Goal: Information Seeking & Learning: Learn about a topic

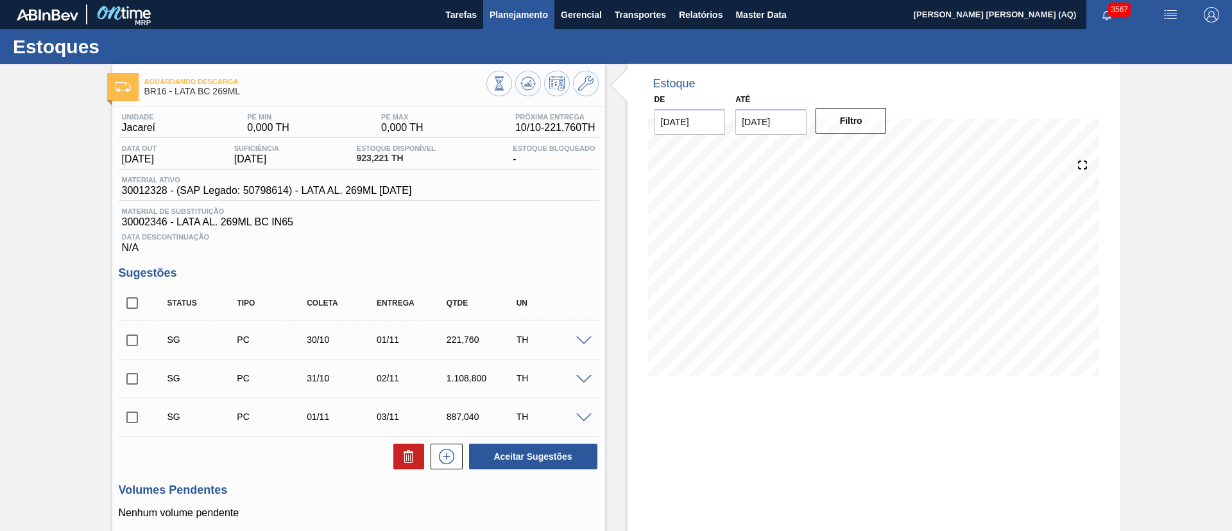
click at [531, 12] on span "Planejamento" at bounding box center [519, 14] width 58 height 15
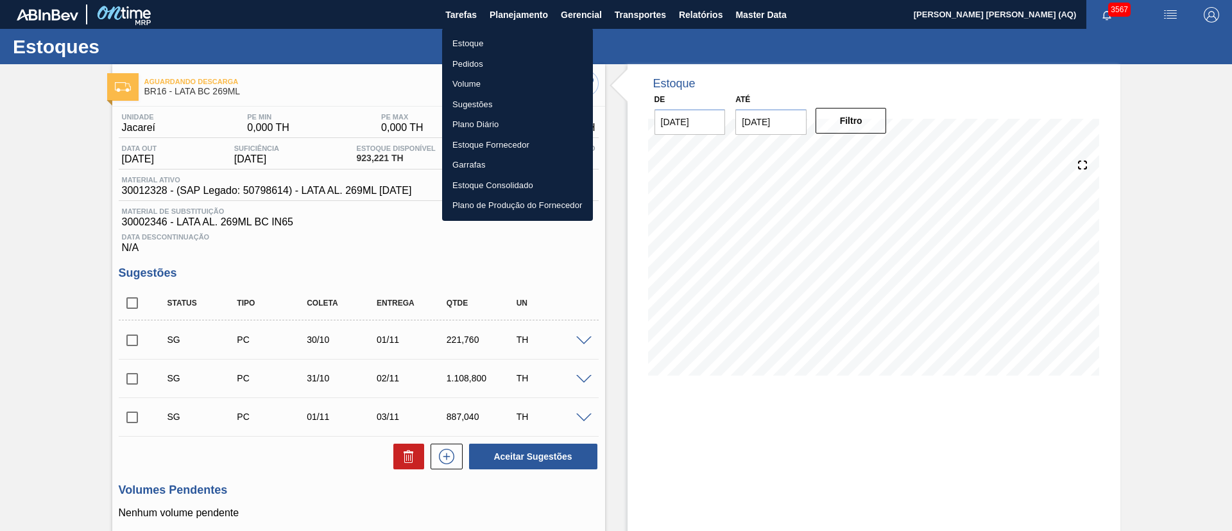
click at [483, 119] on li "Plano Diário" at bounding box center [517, 124] width 151 height 21
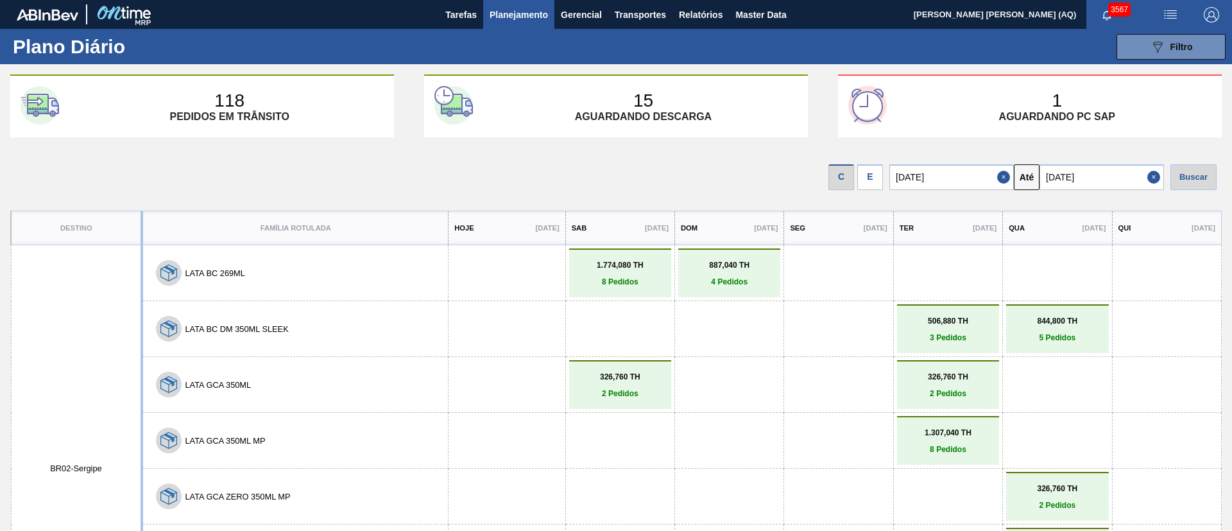
click at [872, 173] on div "E" at bounding box center [871, 177] width 26 height 26
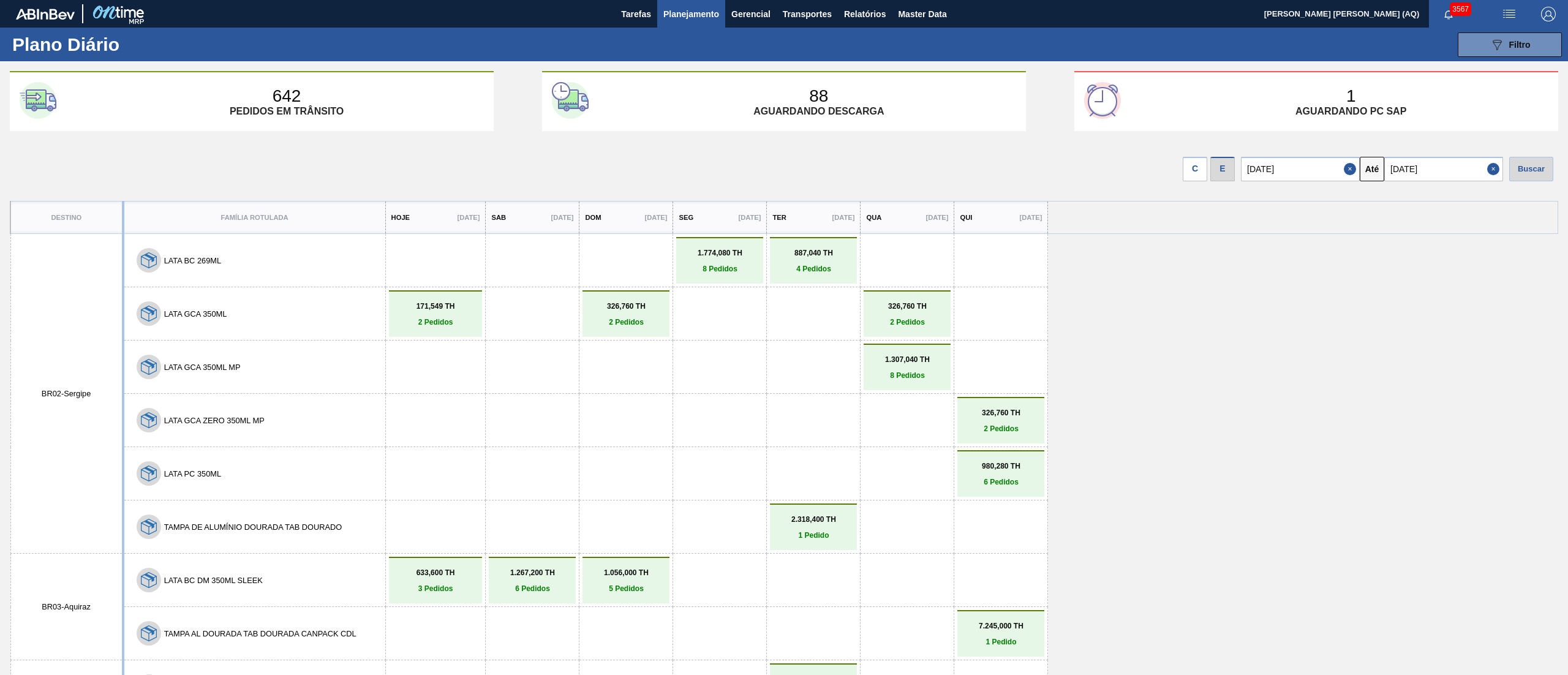
click at [707, 17] on span "Planejamento" at bounding box center [691, 13] width 55 height 14
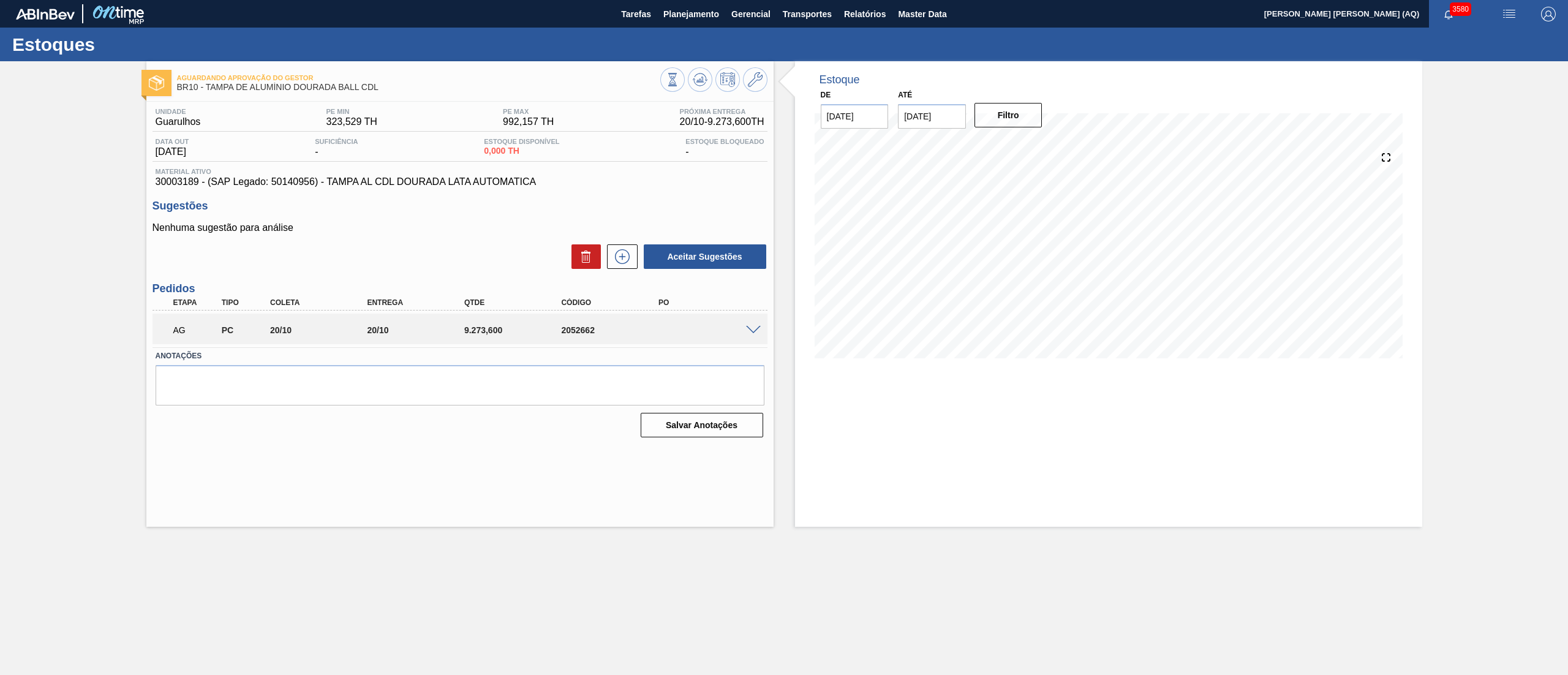
click at [758, 325] on div at bounding box center [756, 329] width 25 height 10
click at [753, 321] on div "AG PC 20/10 20/10 9.273,[PHONE_NUMBER]" at bounding box center [460, 329] width 615 height 31
click at [747, 328] on span at bounding box center [753, 331] width 14 height 10
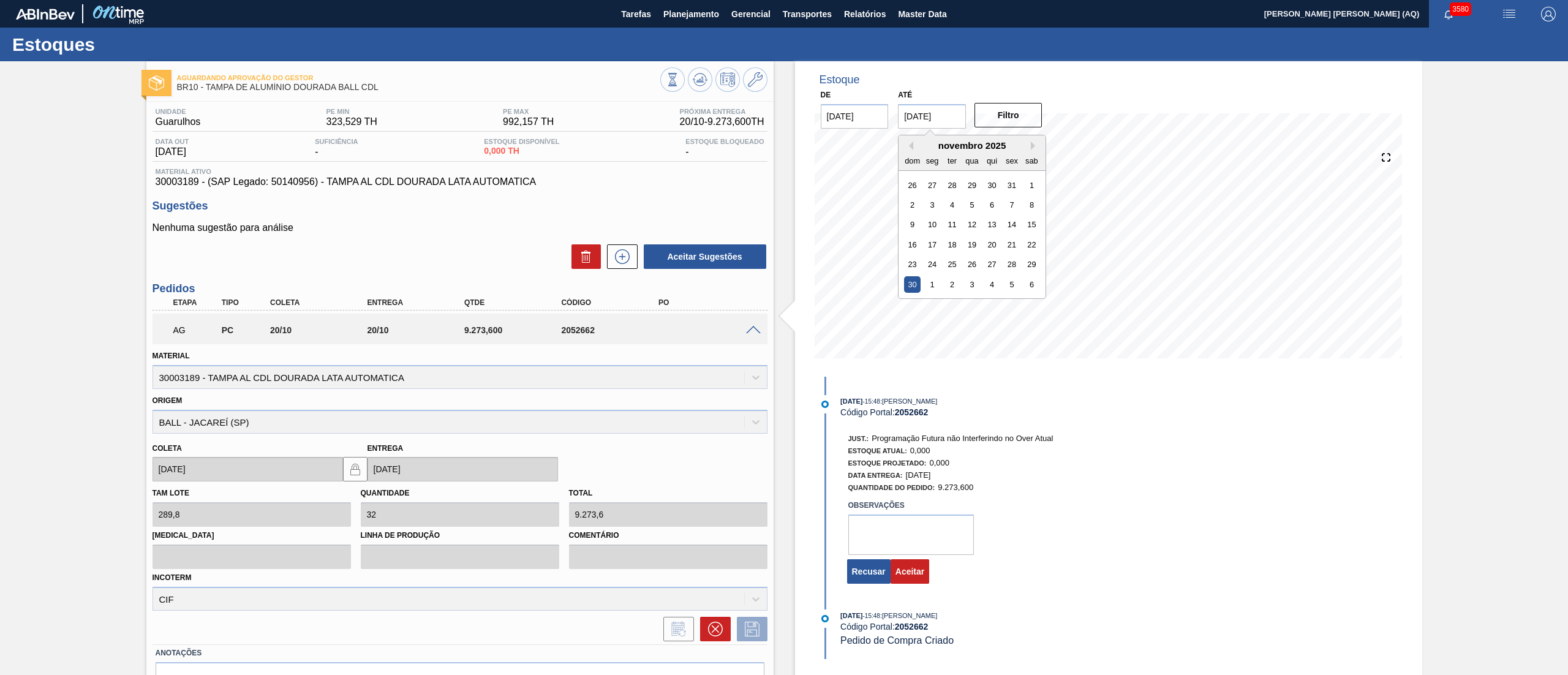
click at [942, 124] on input "[DATE]" at bounding box center [931, 116] width 68 height 25
click at [920, 573] on button "Aceitar" at bounding box center [909, 572] width 38 height 25
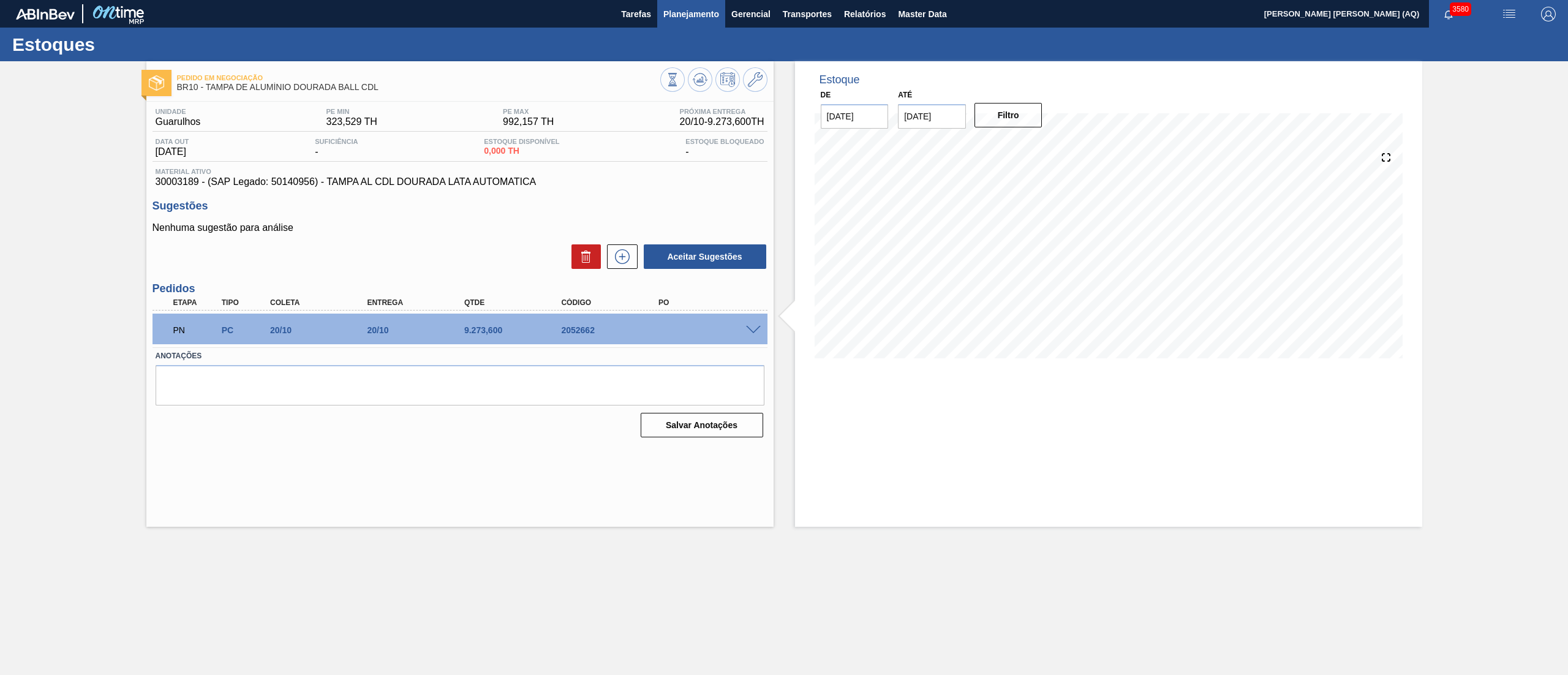
click at [702, 7] on span "Planejamento" at bounding box center [691, 13] width 55 height 14
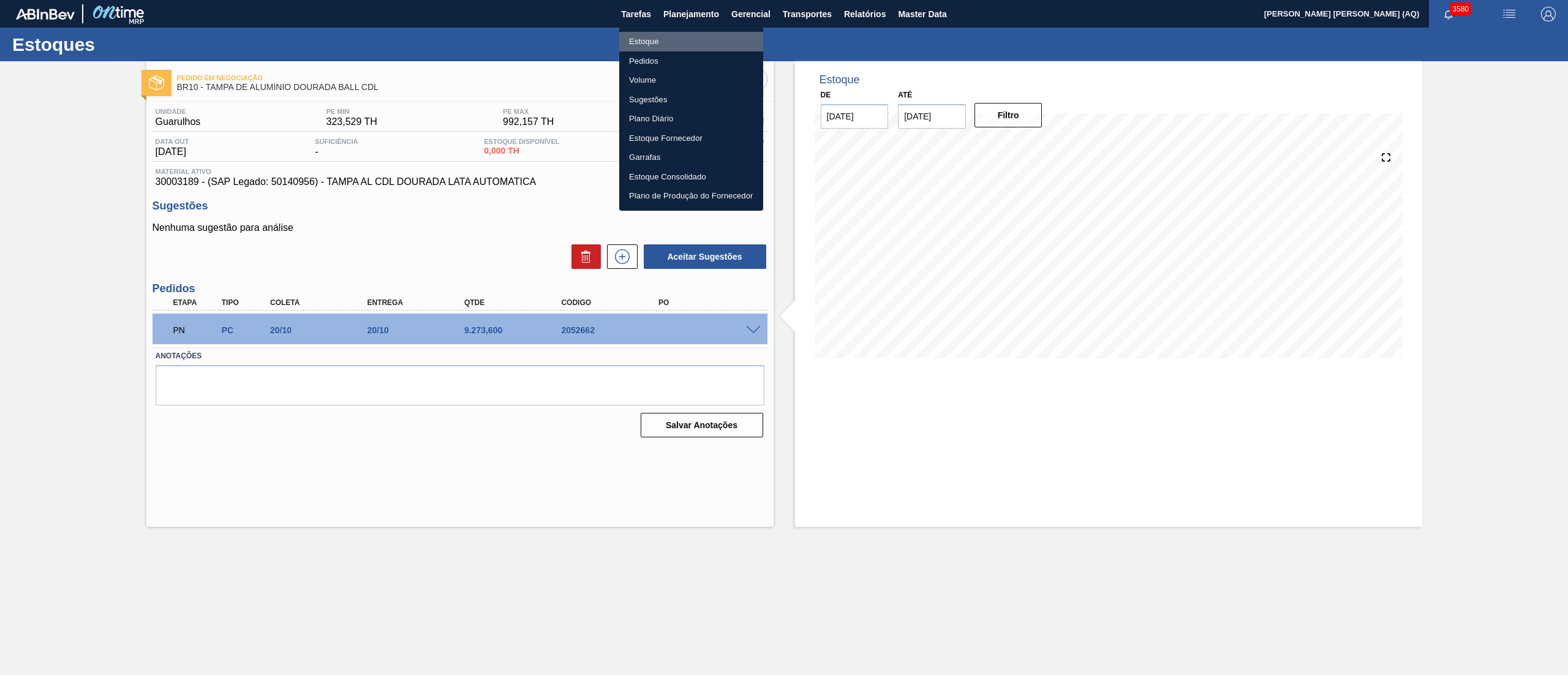
click at [683, 33] on li "Estoque" at bounding box center [691, 41] width 144 height 20
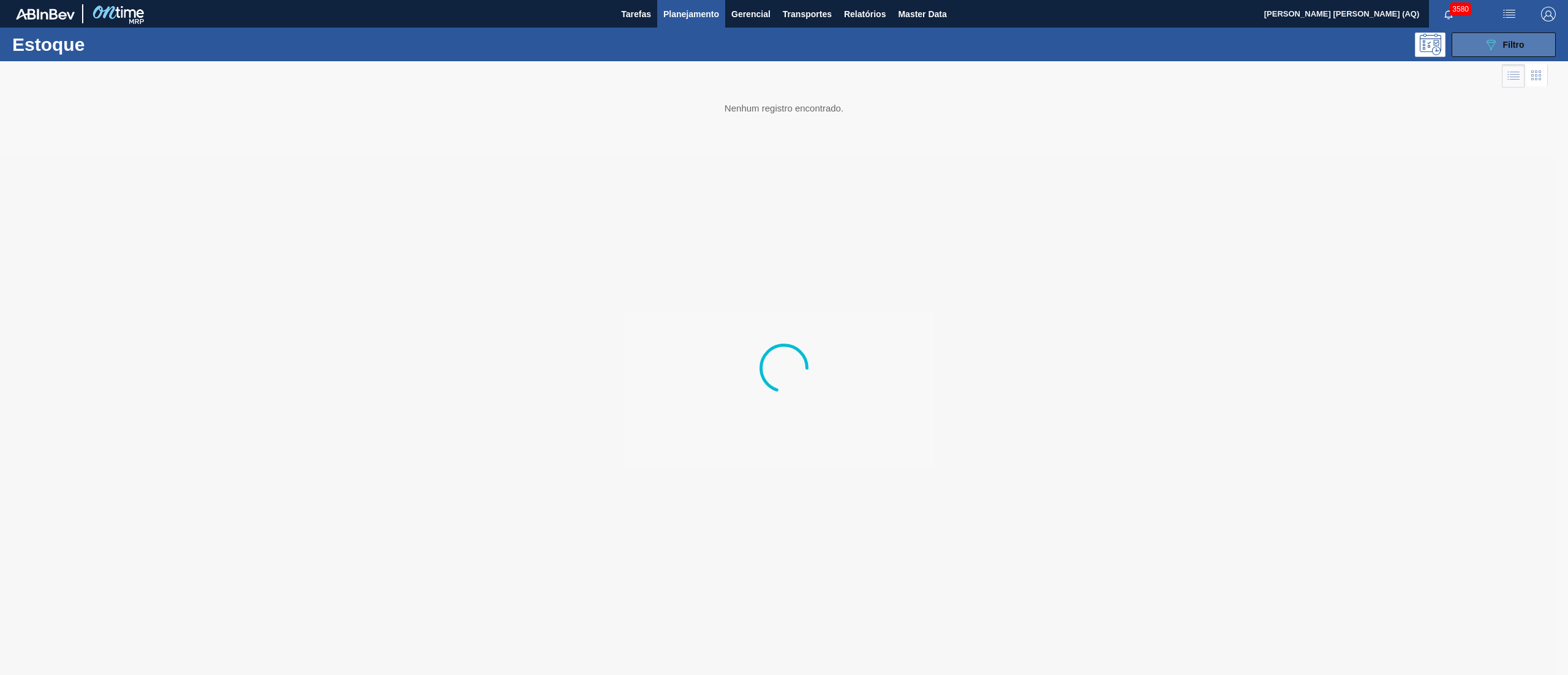
click at [1506, 43] on span "Filtro" at bounding box center [1514, 45] width 21 height 10
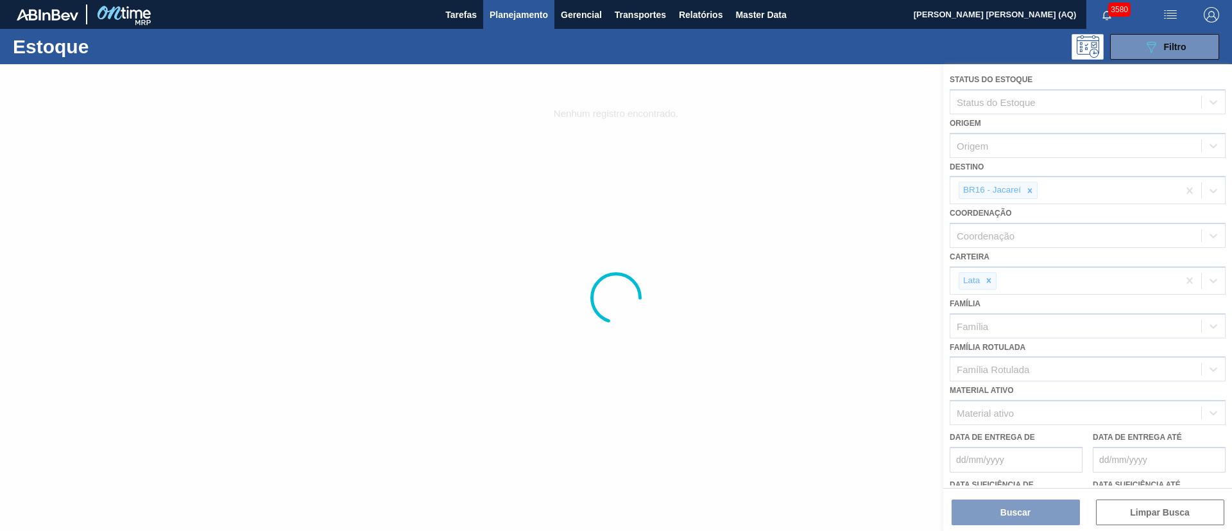
click at [854, 272] on div at bounding box center [616, 297] width 1232 height 467
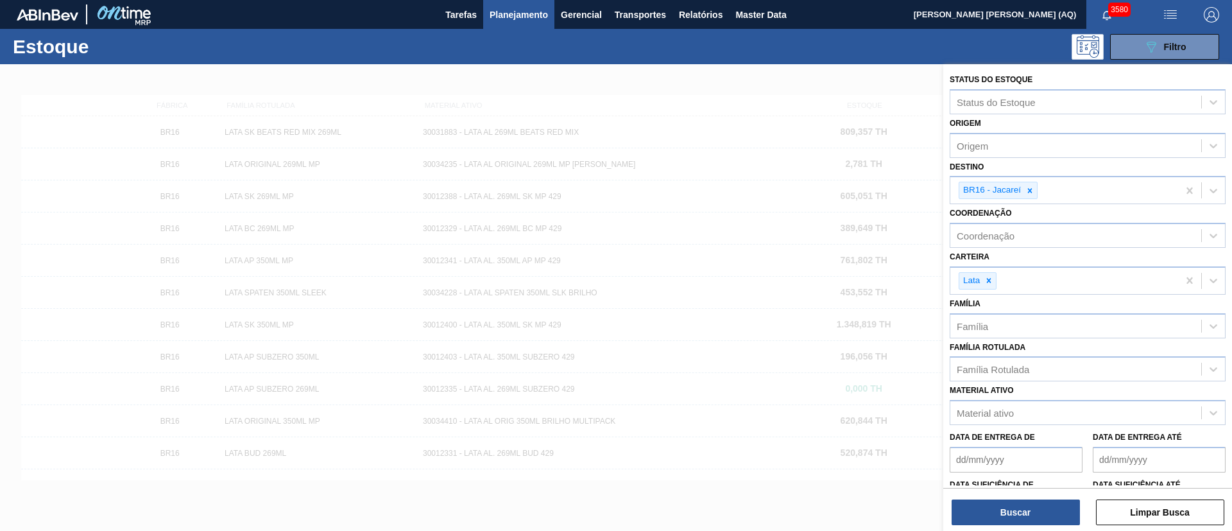
click at [930, 306] on div at bounding box center [616, 329] width 1232 height 531
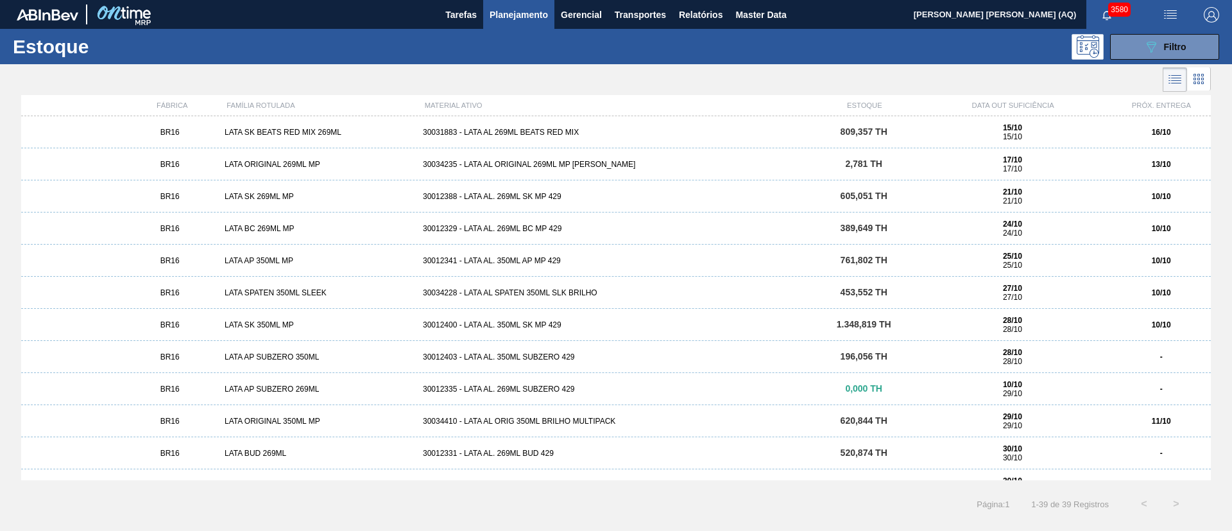
scroll to position [379, 0]
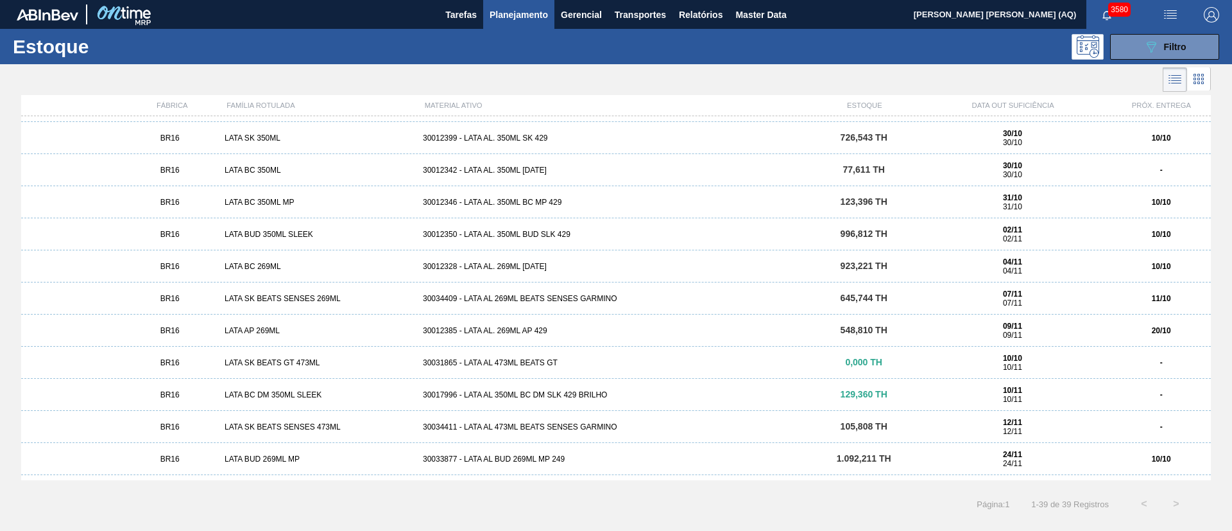
click at [580, 298] on div "30034409 - LATA AL 269ML BEATS SENSES GARMINO" at bounding box center [616, 298] width 397 height 9
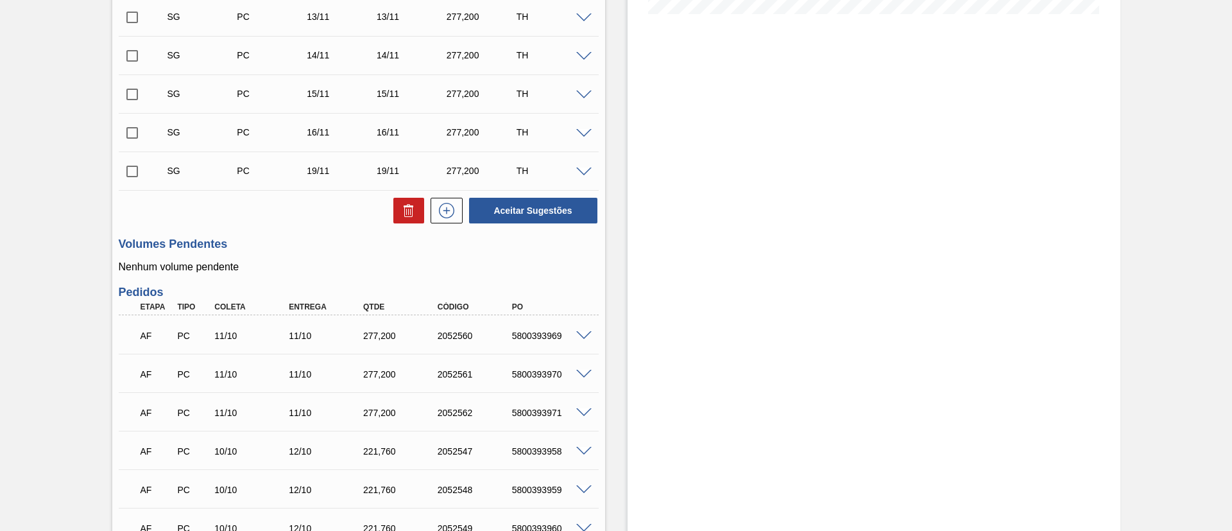
scroll to position [193, 0]
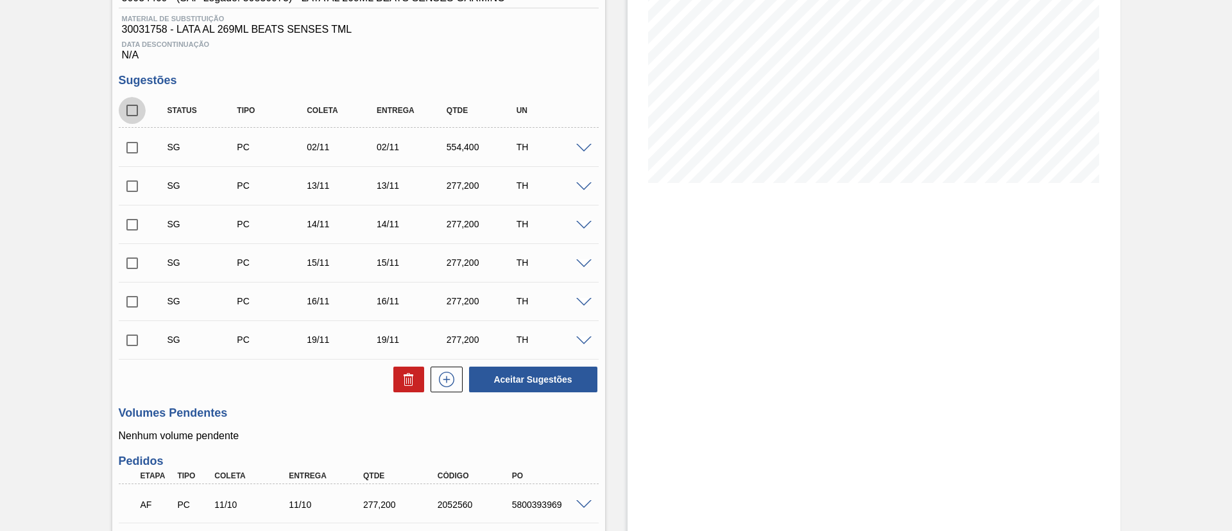
click at [131, 111] on input "checkbox" at bounding box center [132, 110] width 27 height 27
checkbox input "true"
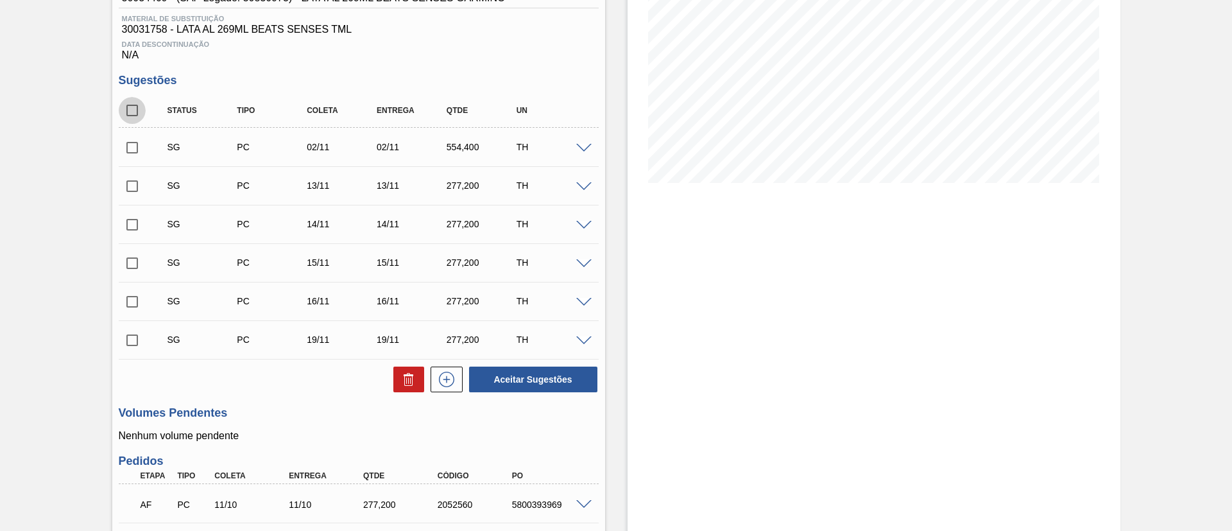
checkbox input "true"
click at [398, 388] on button at bounding box center [408, 380] width 31 height 26
checkbox input "false"
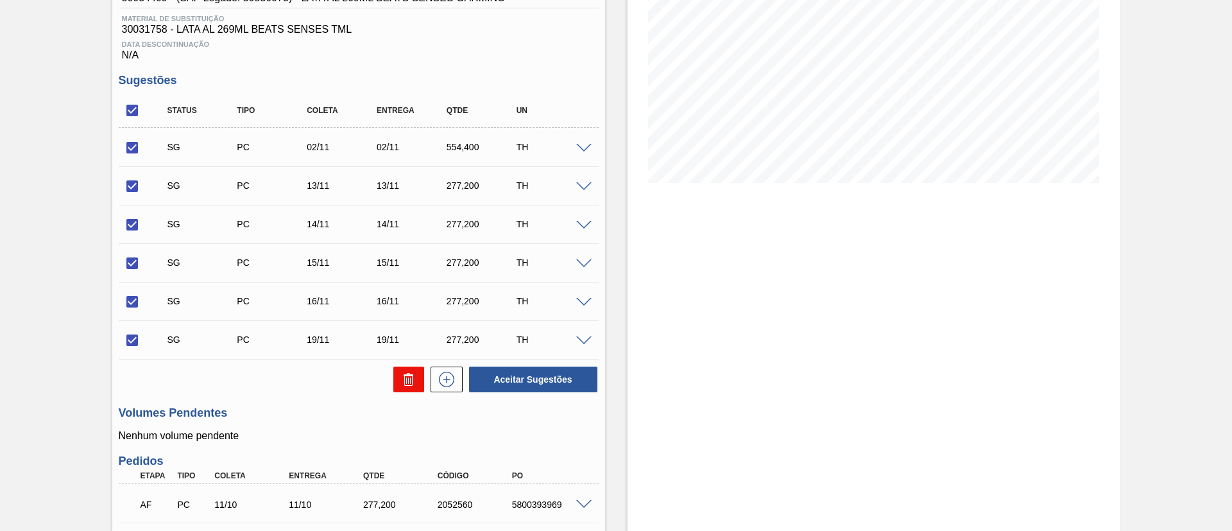
checkbox input "false"
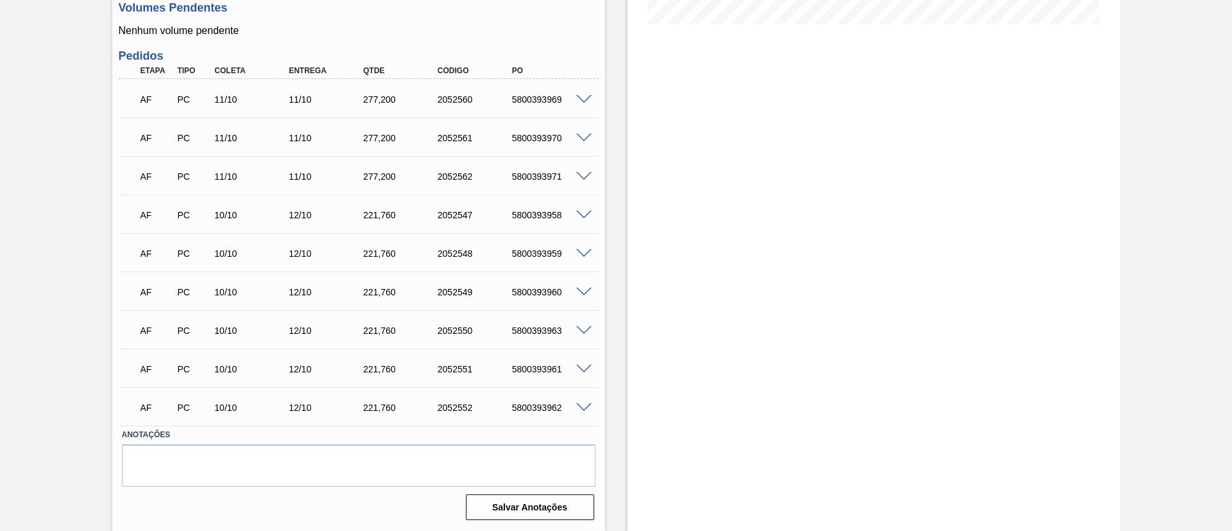
scroll to position [0, 0]
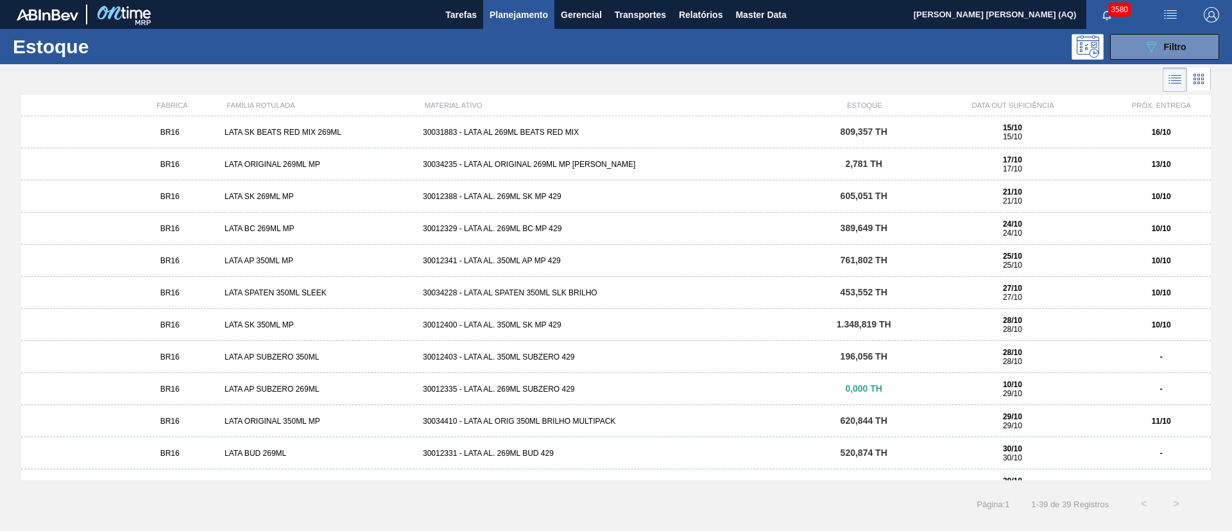
scroll to position [888, 0]
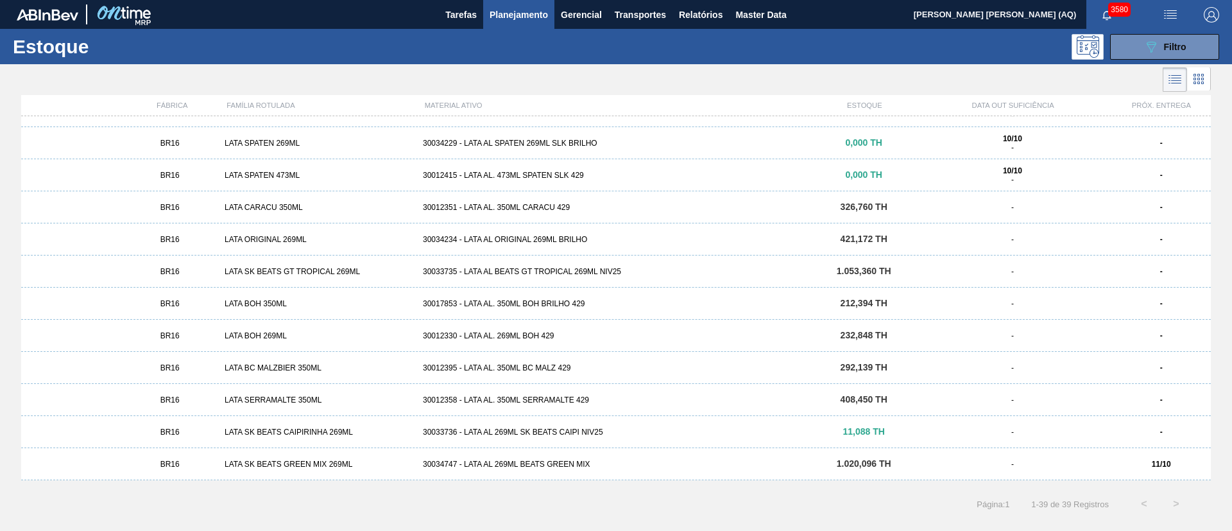
click at [656, 458] on div "BR16 LATA SK BEATS GREEN MIX 269ML 30034747 - LATA AL 269ML BEATS GREEN MIX 1.0…" at bounding box center [616, 464] width 1190 height 32
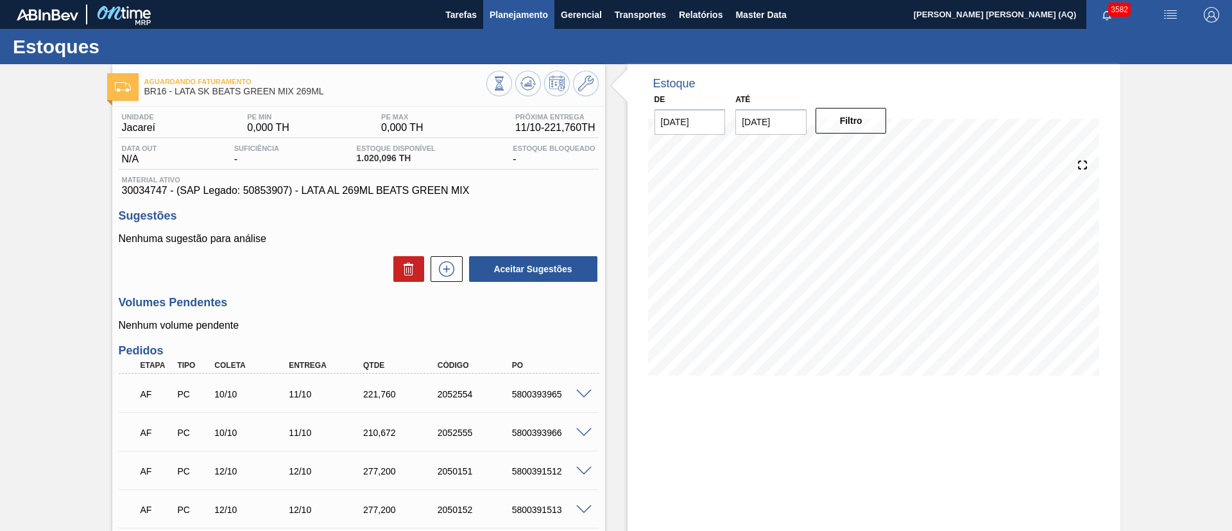
click at [530, 8] on span "Planejamento" at bounding box center [519, 14] width 58 height 15
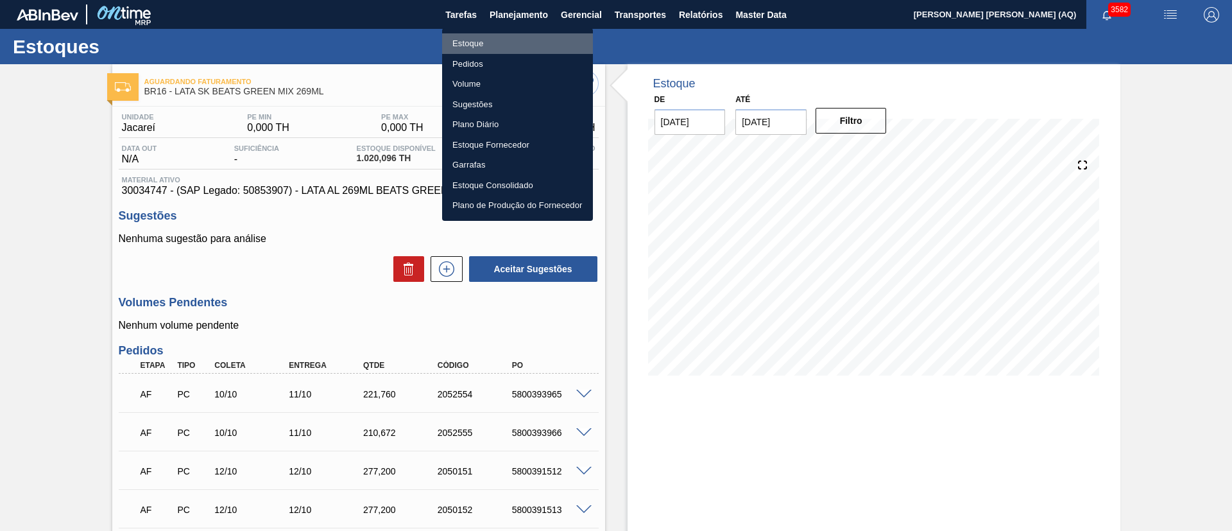
click at [486, 37] on li "Estoque" at bounding box center [517, 43] width 151 height 21
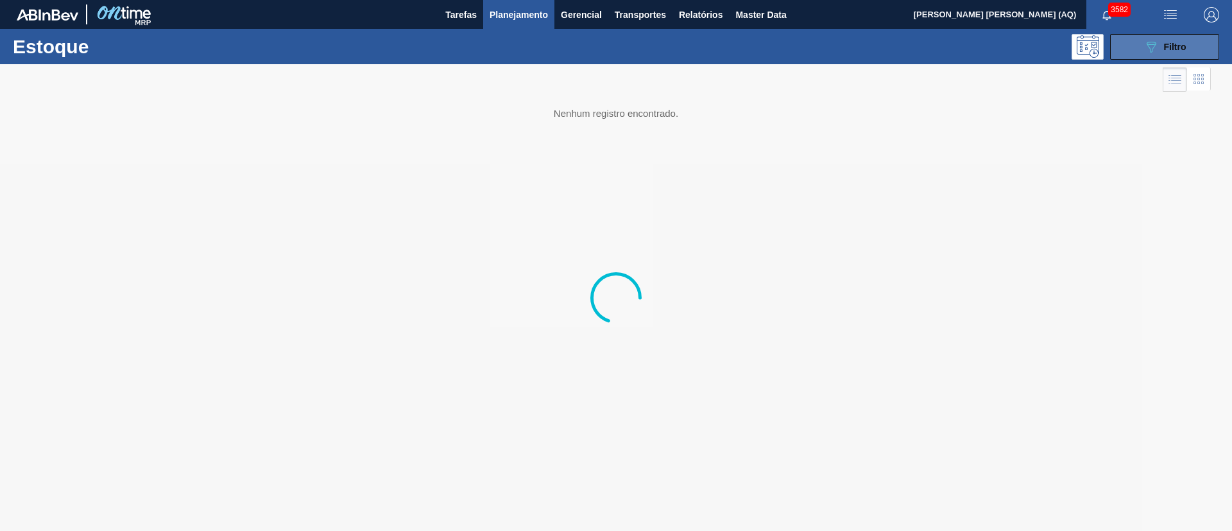
click at [1154, 44] on icon at bounding box center [1152, 47] width 10 height 11
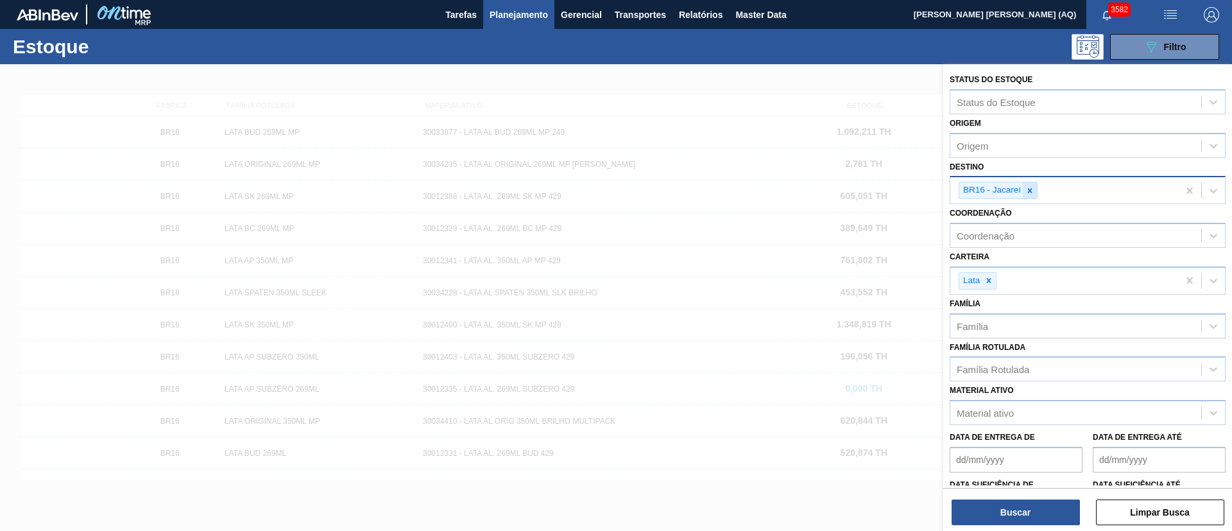
click at [1035, 182] on div at bounding box center [1030, 190] width 14 height 16
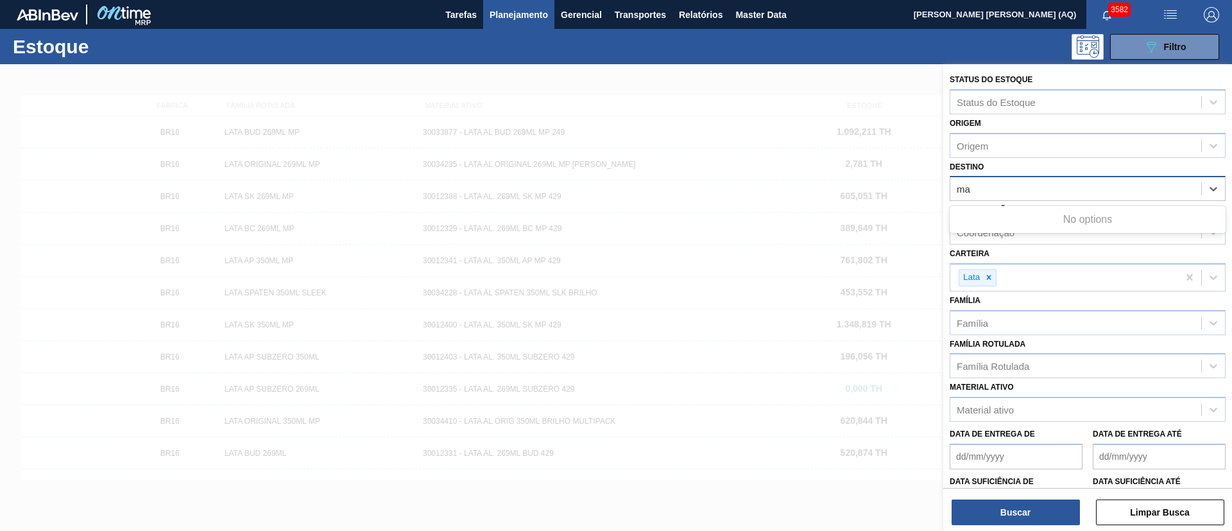
type input "m"
type input "e"
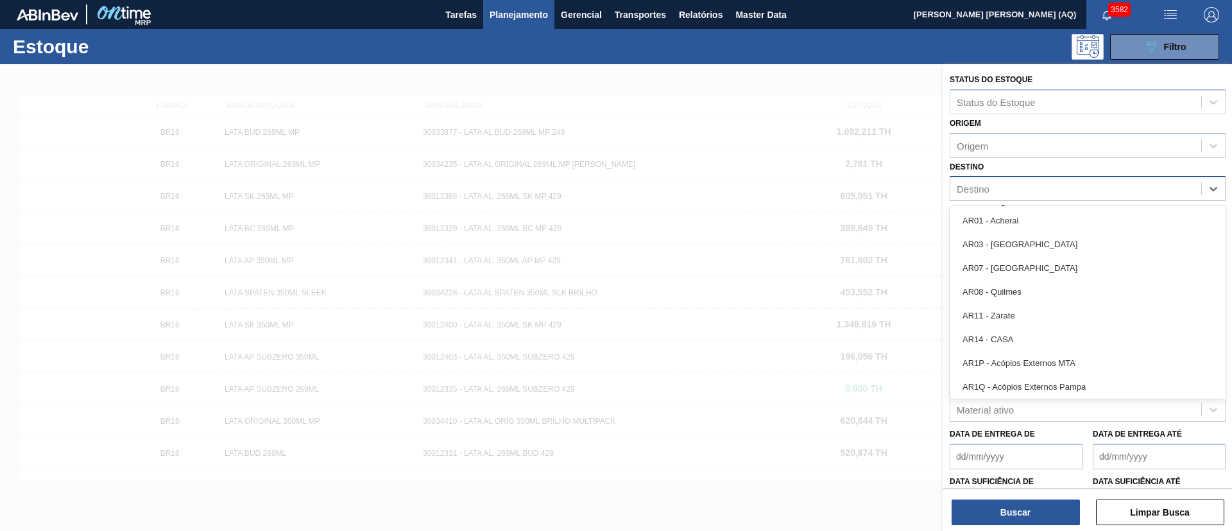
type input "r"
type input "e"
type input "são"
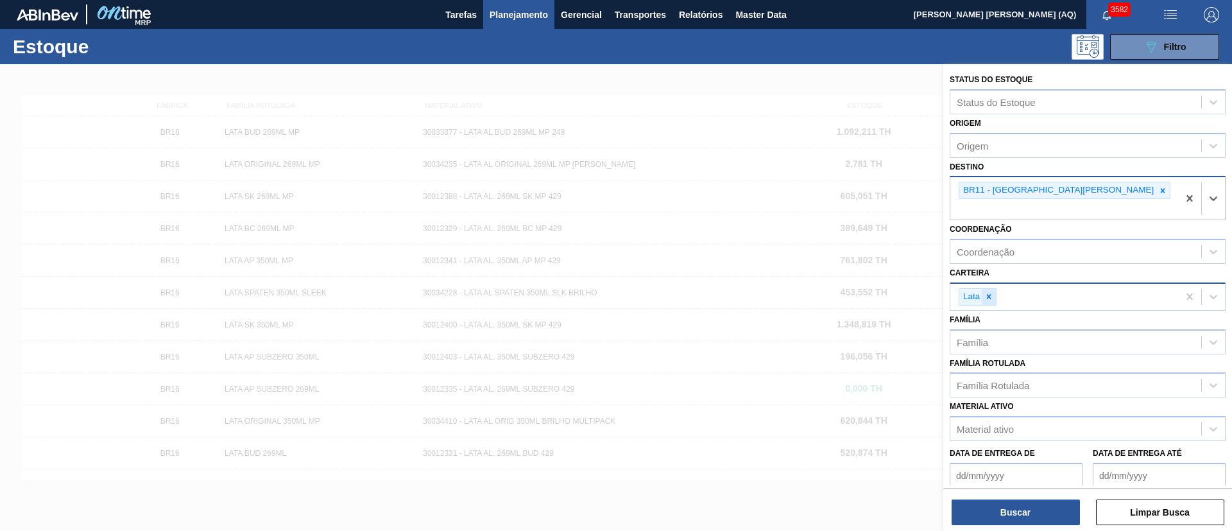
click at [983, 289] on div at bounding box center [989, 297] width 14 height 16
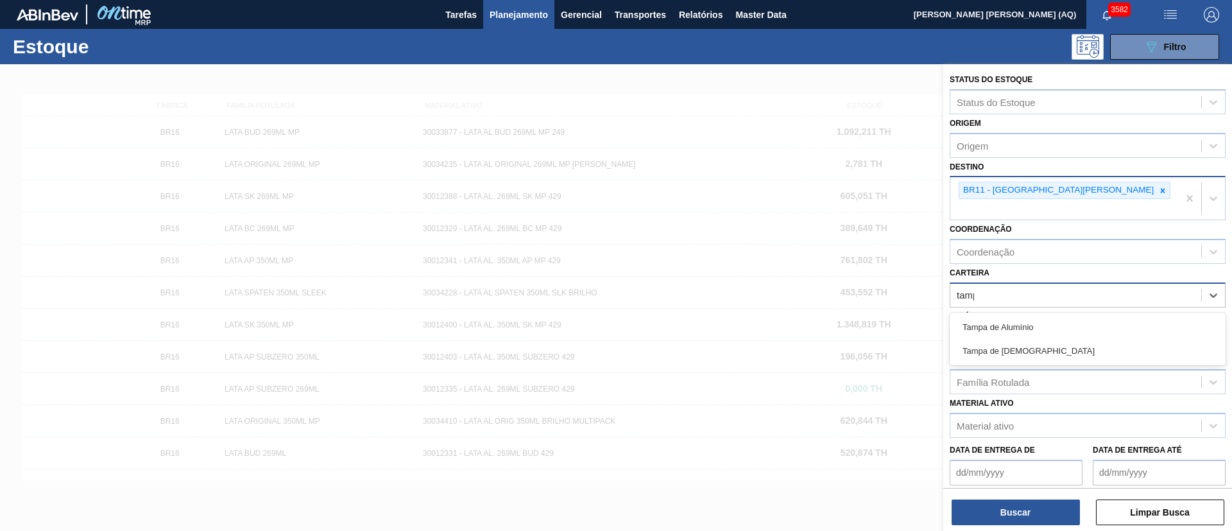
type input "[GEOGRAPHIC_DATA]"
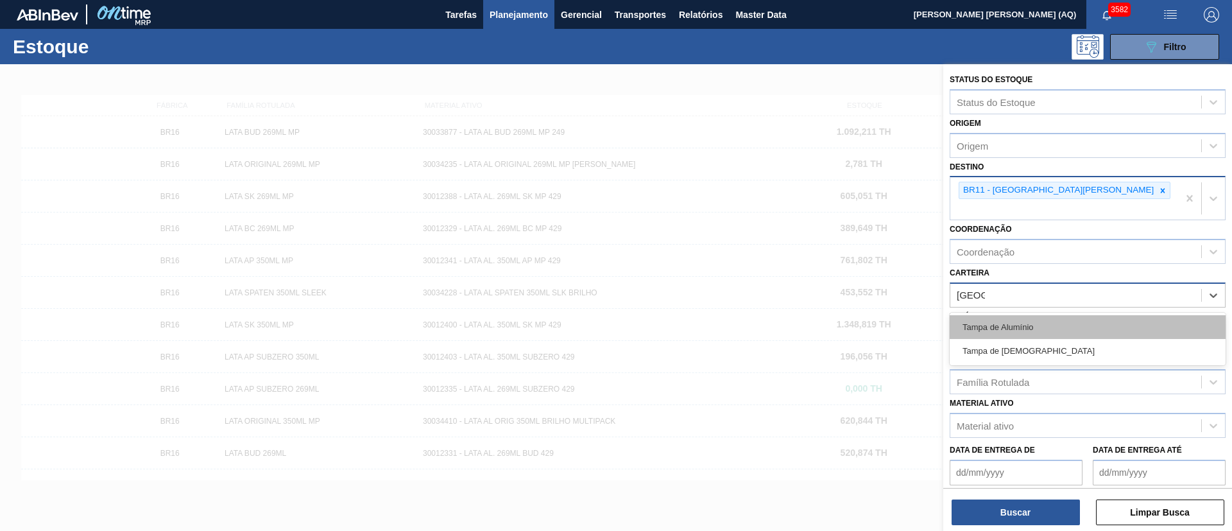
click at [1010, 315] on div "Tampa de Alumínio" at bounding box center [1088, 327] width 276 height 24
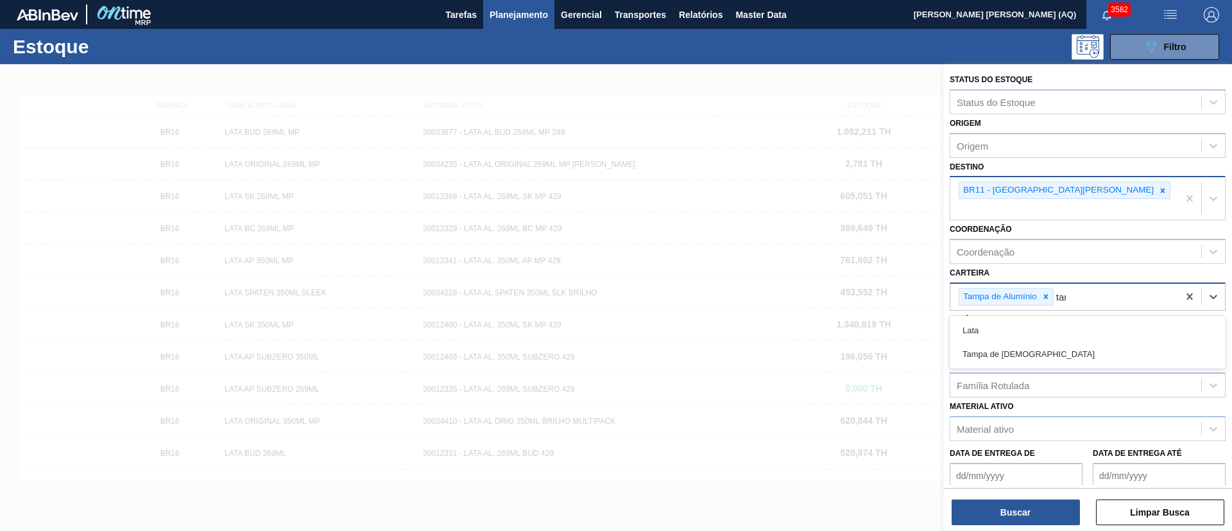
type input "[GEOGRAPHIC_DATA]"
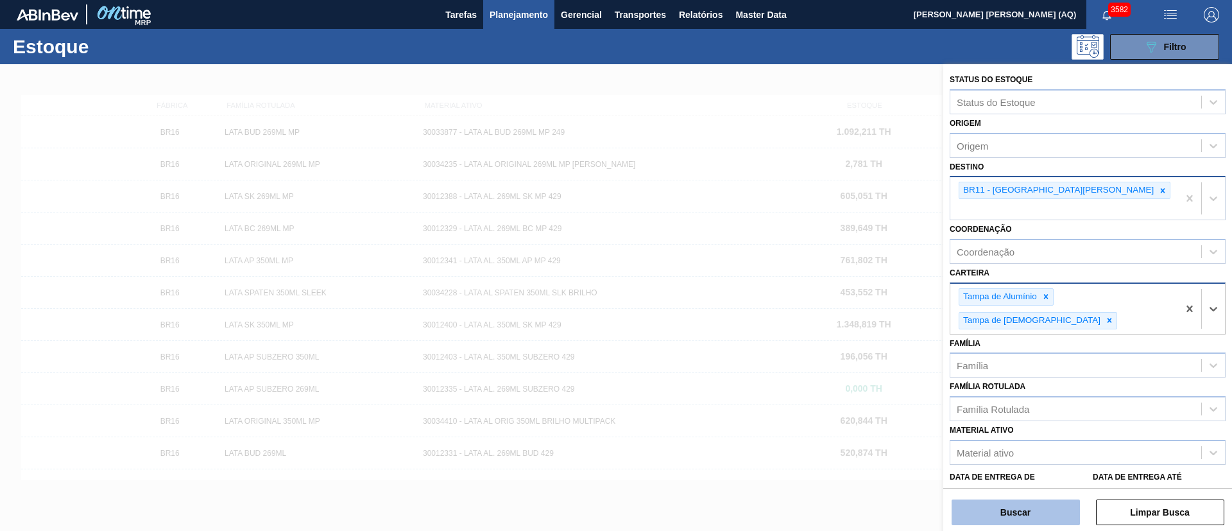
click at [1062, 505] on button "Buscar" at bounding box center [1016, 512] width 128 height 26
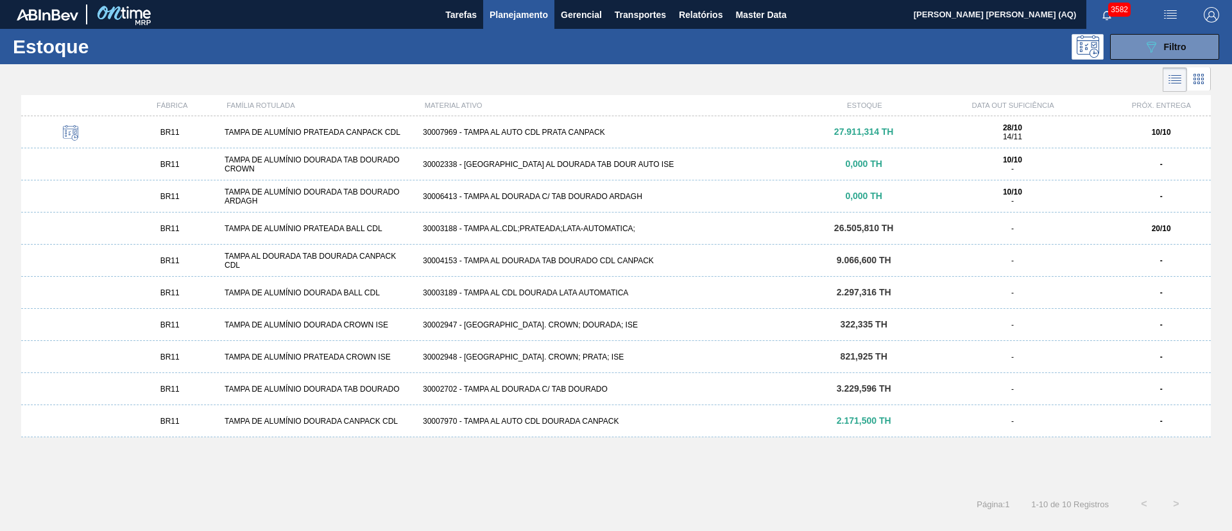
click at [659, 265] on div "BR11 TAMPA AL DOURADA TAB DOURADA CANPACK CDL 30004153 - TAMPA AL DOURADA TAB D…" at bounding box center [616, 261] width 1190 height 32
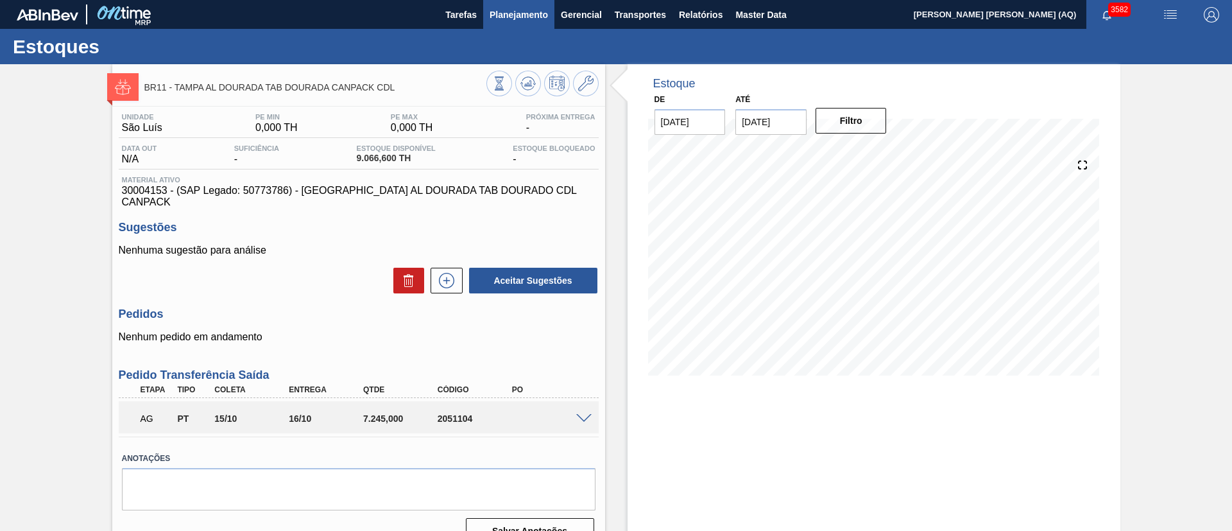
click at [535, 14] on span "Planejamento" at bounding box center [519, 14] width 58 height 15
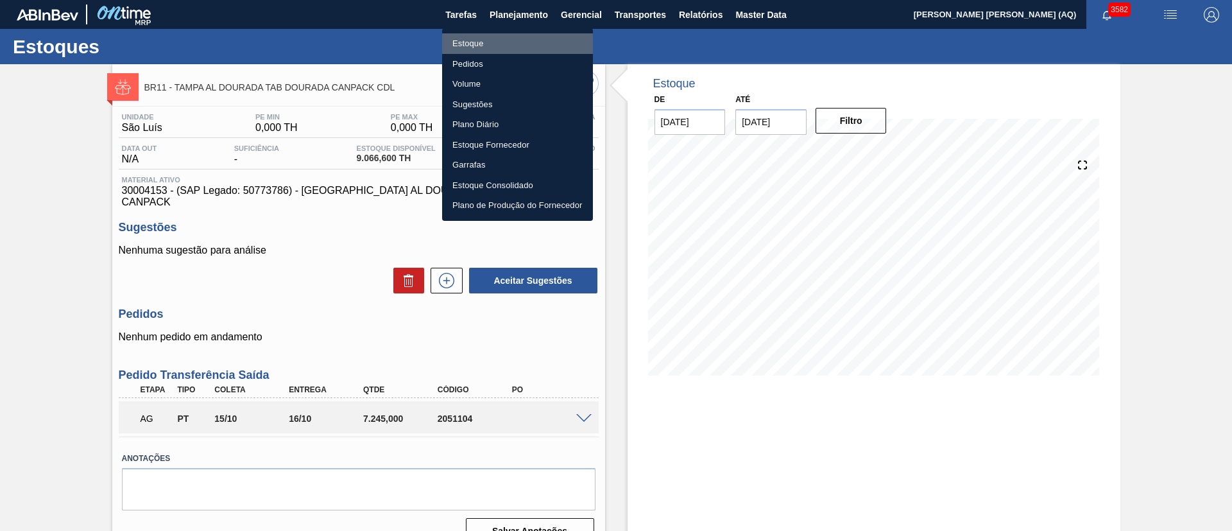
click at [486, 42] on li "Estoque" at bounding box center [517, 43] width 151 height 21
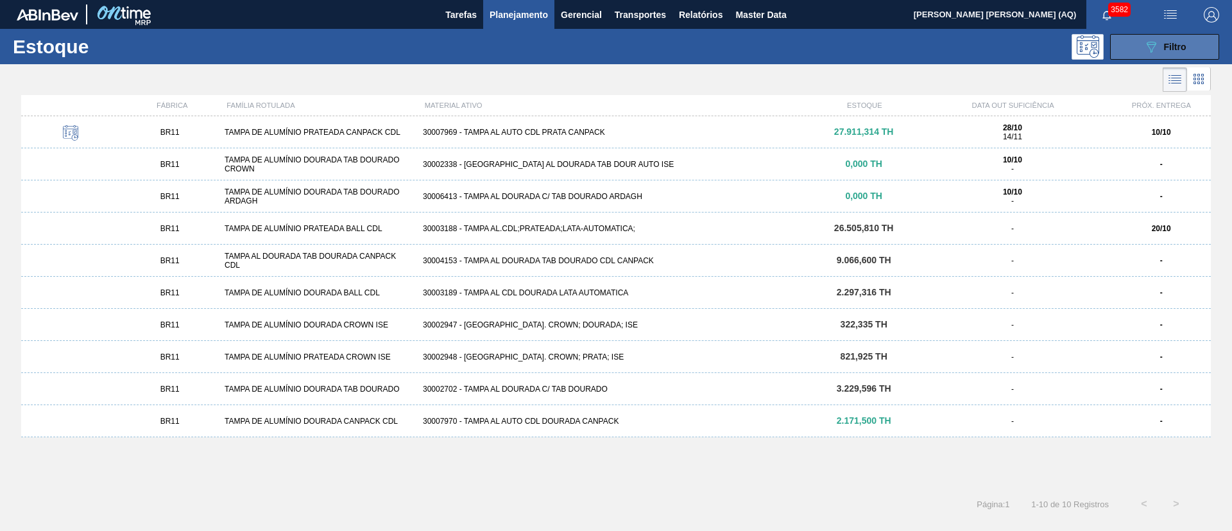
click at [1116, 40] on button "089F7B8B-B2A5-4AFE-B5C0-19BA573D28AC Filtro" at bounding box center [1165, 47] width 109 height 26
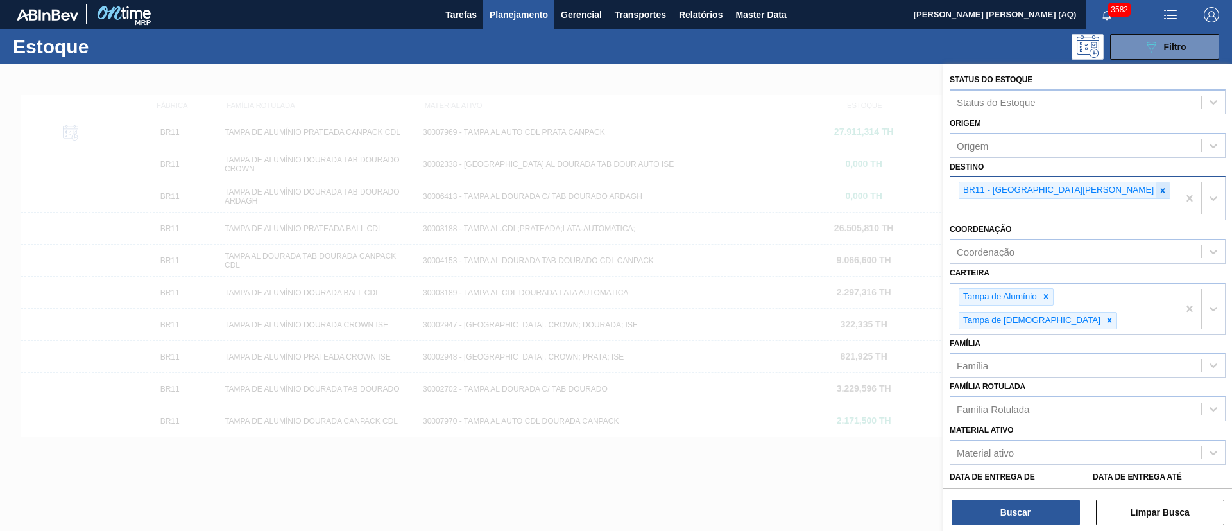
click at [1159, 189] on icon at bounding box center [1163, 190] width 9 height 9
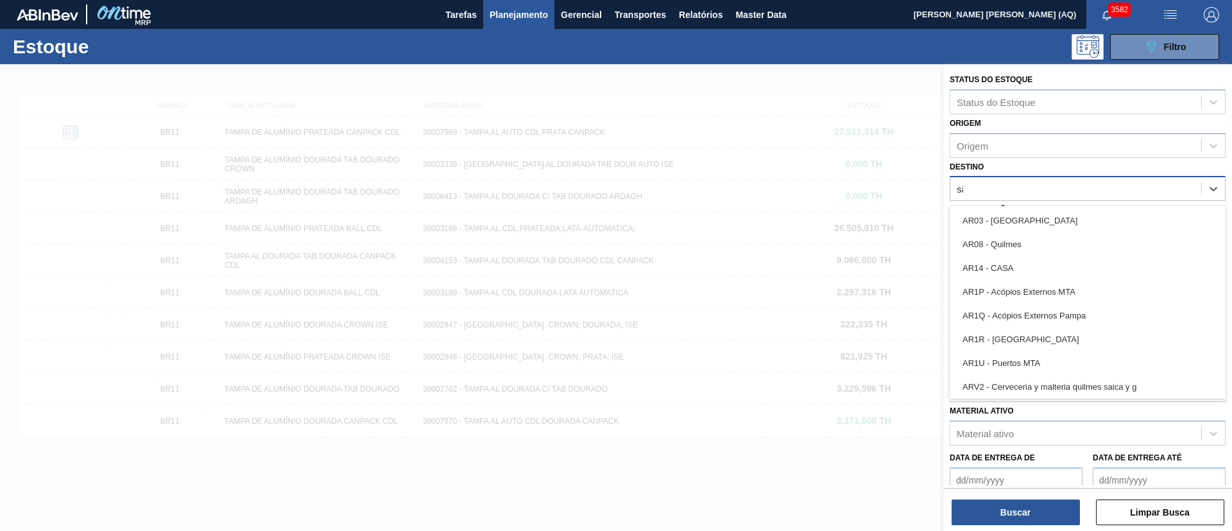
type input "são"
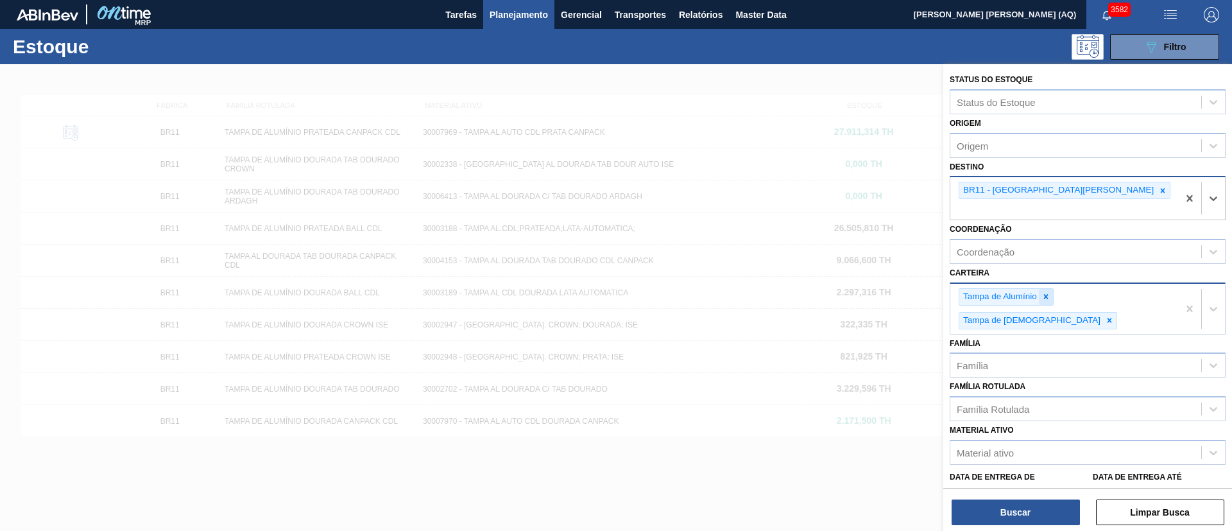
click at [1042, 292] on icon at bounding box center [1046, 296] width 9 height 9
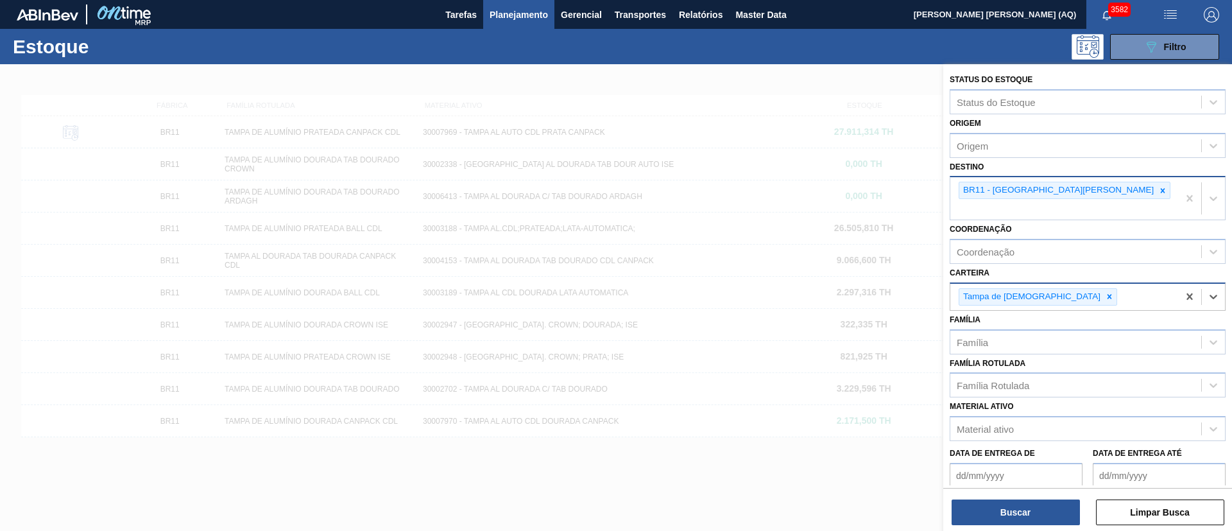
click at [1120, 291] on input "Carteira" at bounding box center [1120, 296] width 1 height 11
click at [1105, 292] on icon at bounding box center [1109, 296] width 9 height 9
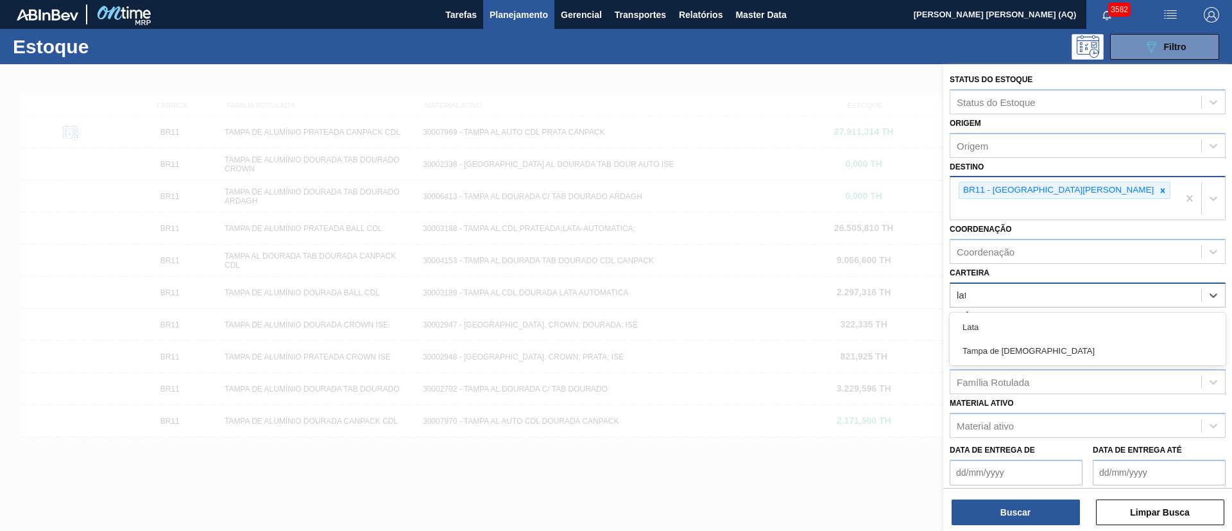
type input "lata"
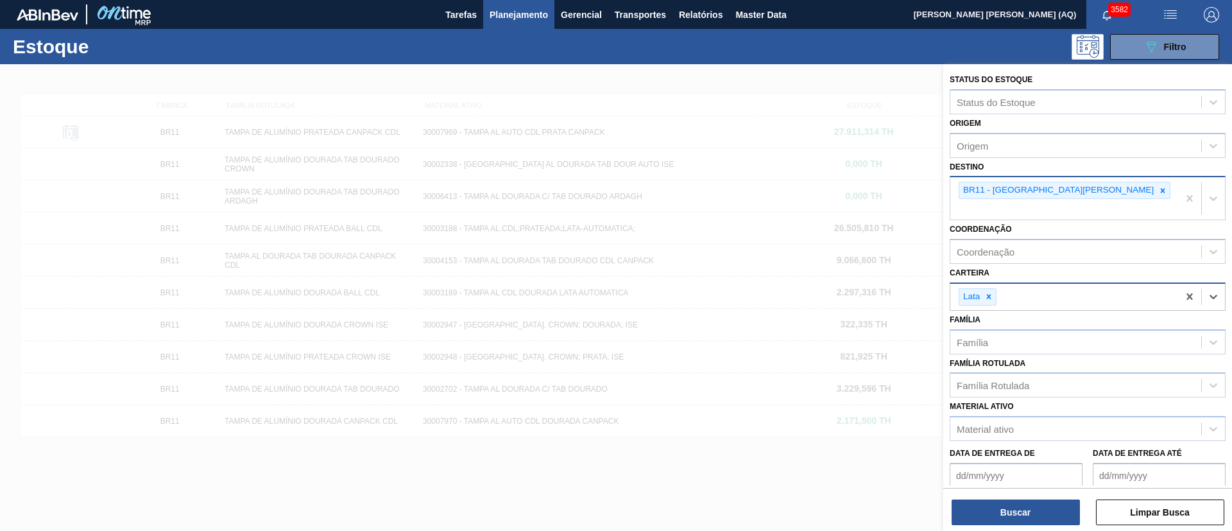
click at [967, 496] on div "Buscar Limpar Busca" at bounding box center [1088, 506] width 289 height 36
click at [969, 503] on button "Buscar" at bounding box center [1016, 512] width 128 height 26
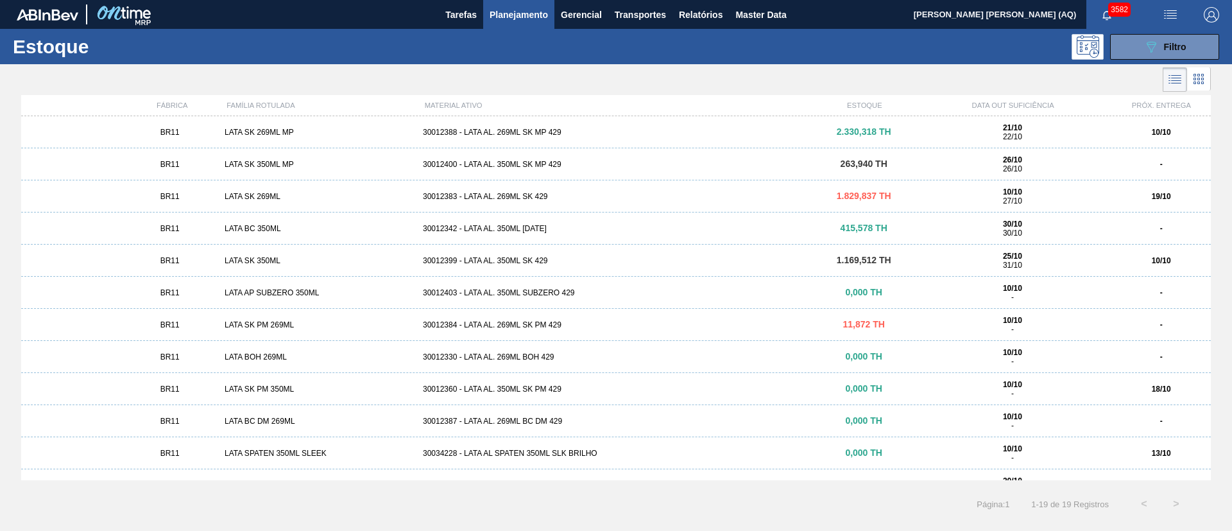
click at [764, 442] on div "BR11 LATA SPATEN 350ML SLEEK 30034228 - LATA AL SPATEN 350ML SLK BRILHO 0,000 T…" at bounding box center [616, 453] width 1190 height 32
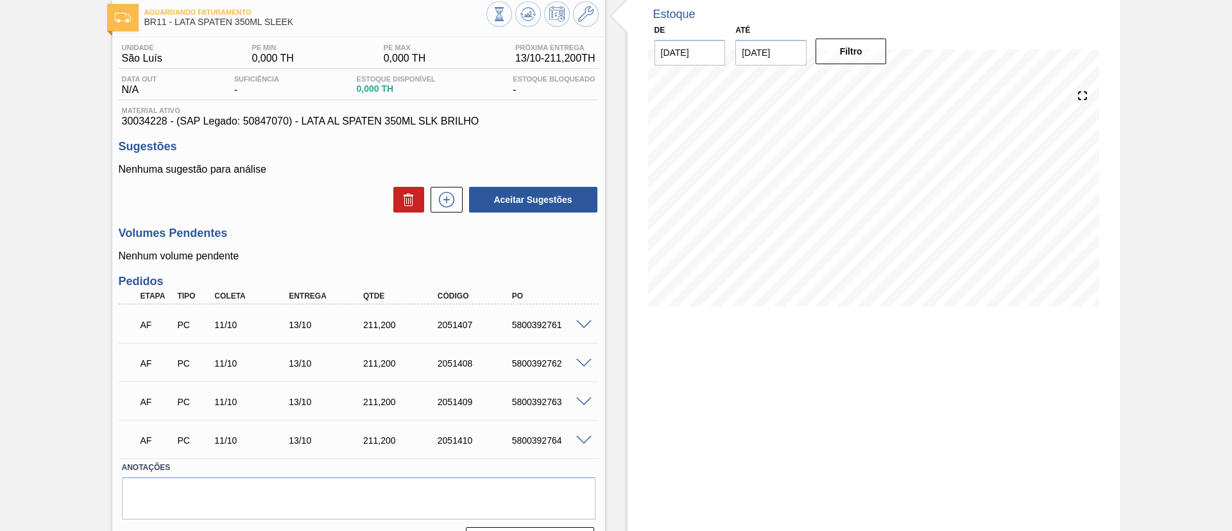
scroll to position [96, 0]
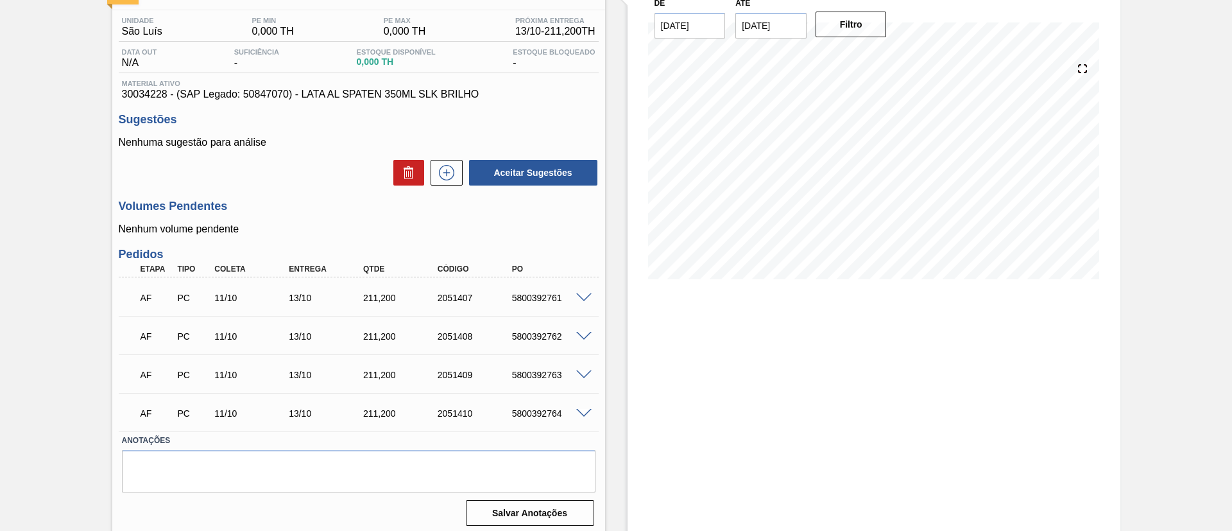
click at [580, 295] on span at bounding box center [583, 298] width 15 height 10
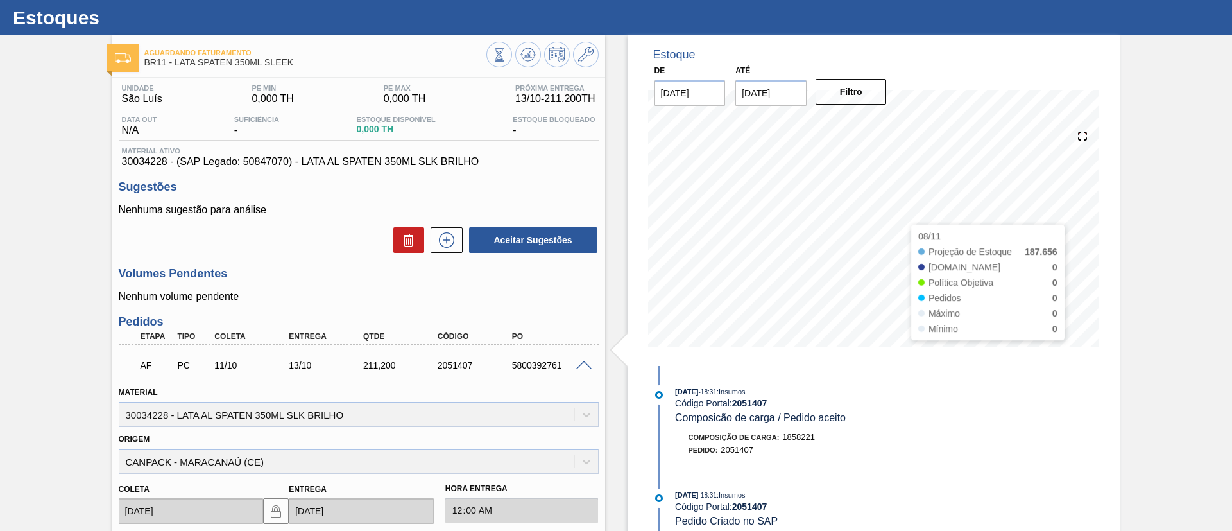
scroll to position [0, 0]
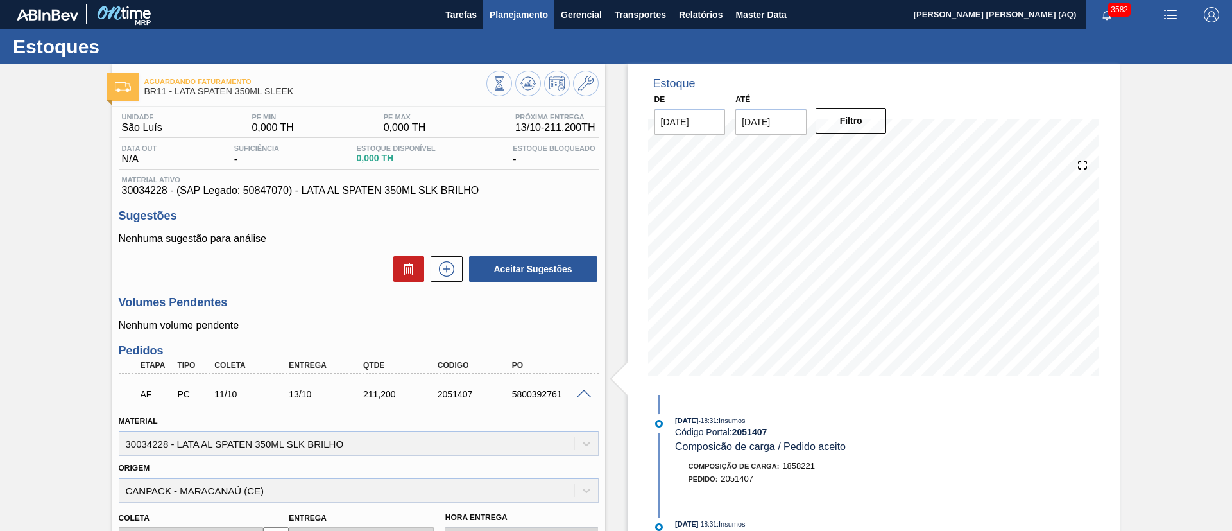
click at [536, 15] on span "Planejamento" at bounding box center [519, 14] width 58 height 15
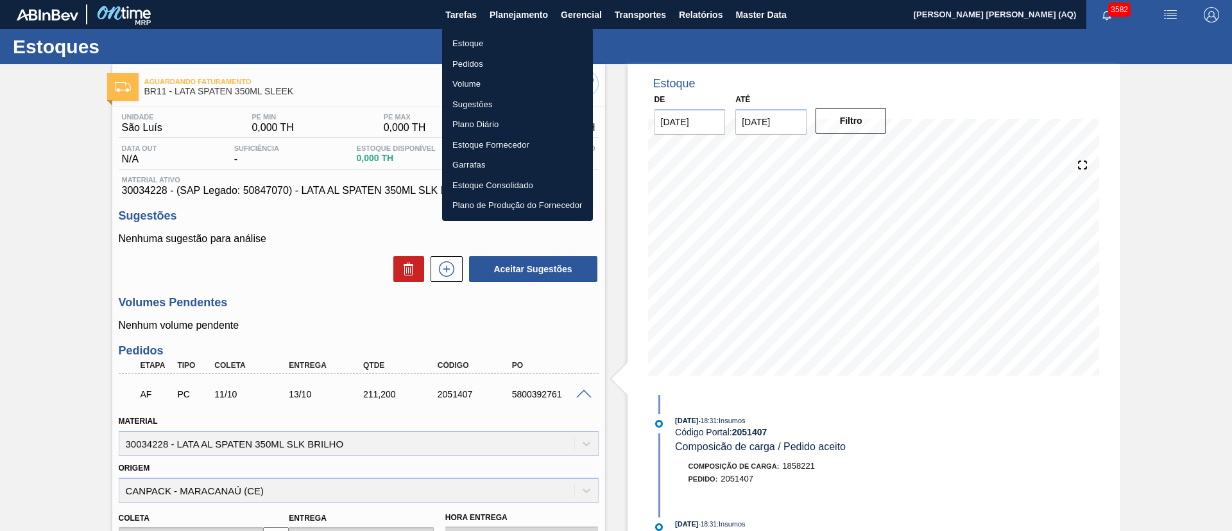
click at [499, 39] on li "Estoque" at bounding box center [517, 43] width 151 height 21
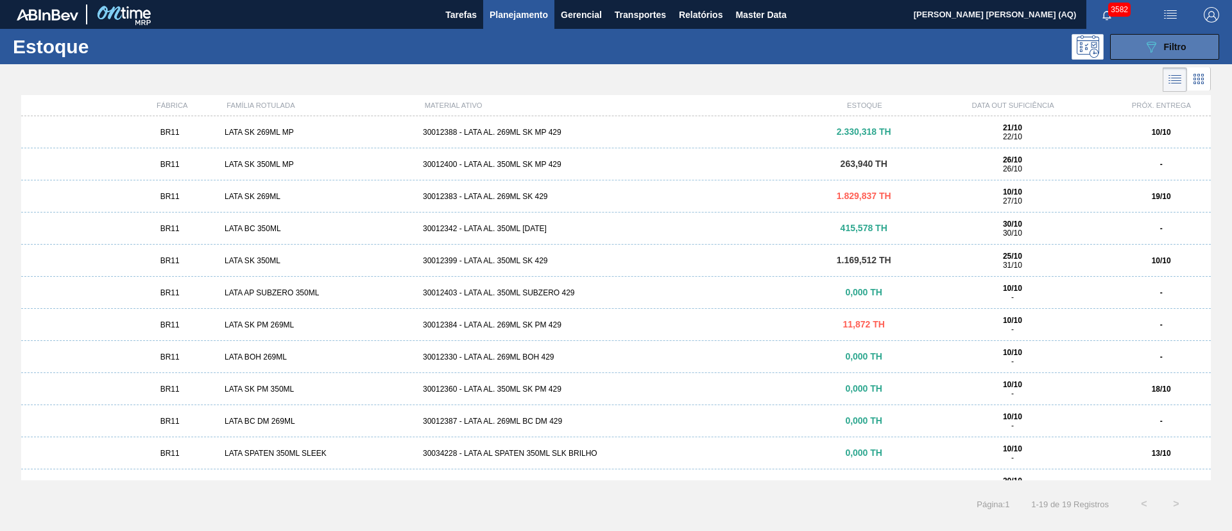
click at [1133, 40] on button "089F7B8B-B2A5-4AFE-B5C0-19BA573D28AC Filtro" at bounding box center [1165, 47] width 109 height 26
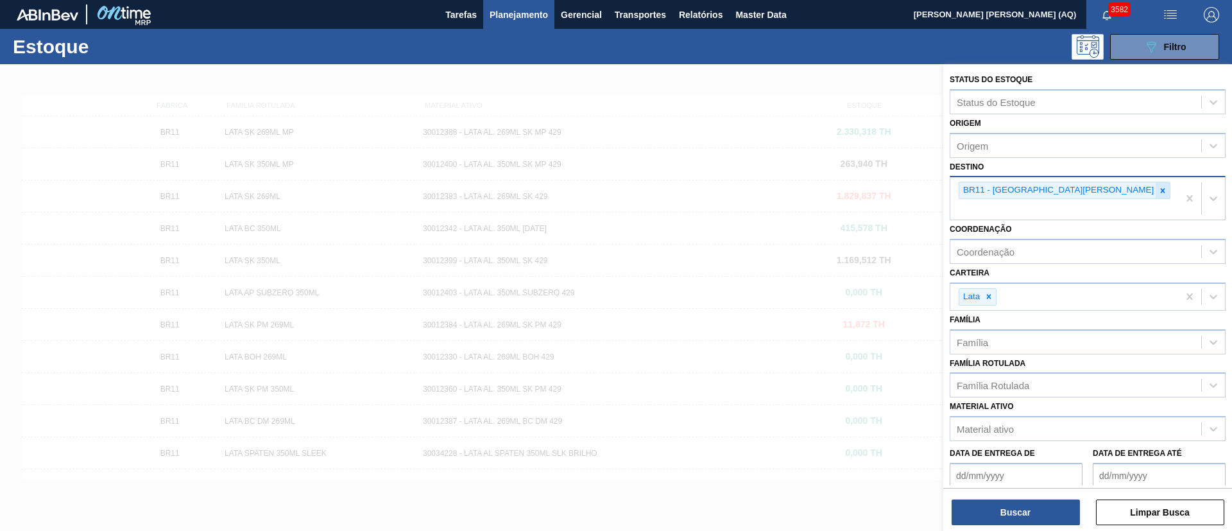
click at [1159, 193] on icon at bounding box center [1163, 190] width 9 height 9
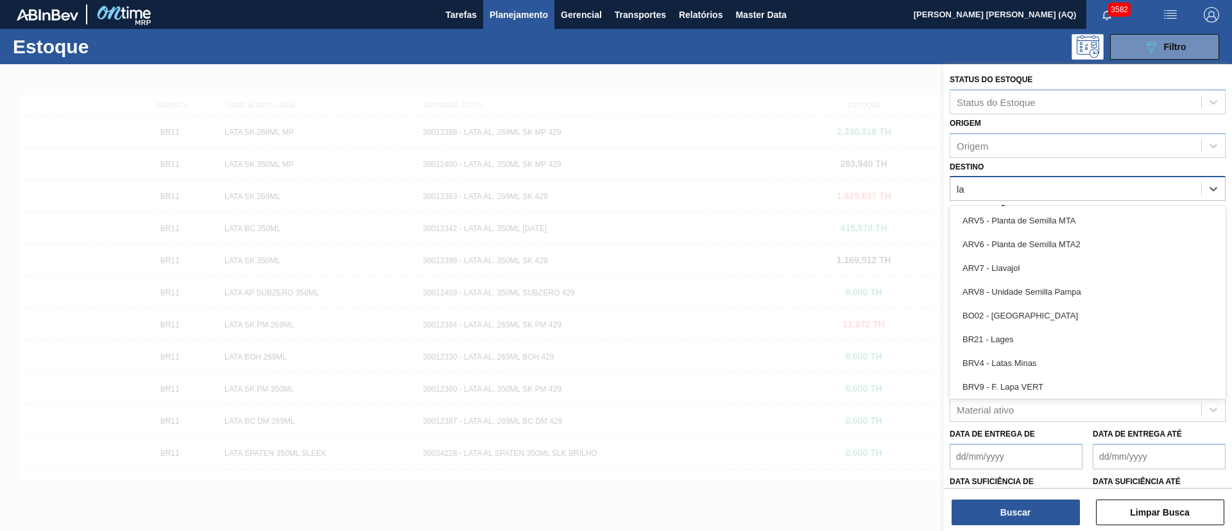
type input "l"
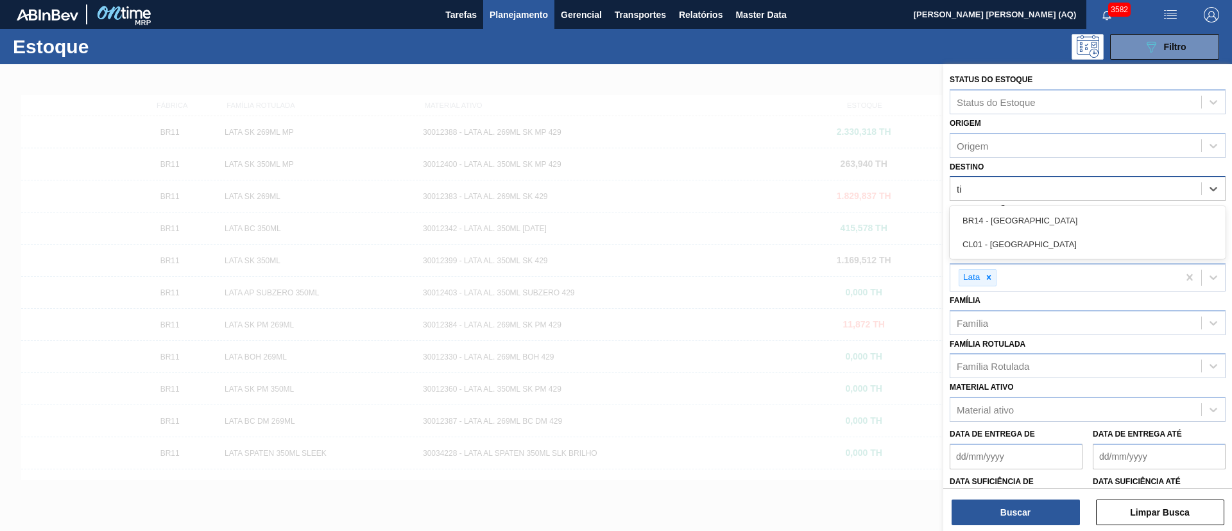
type input "t"
type input "lages"
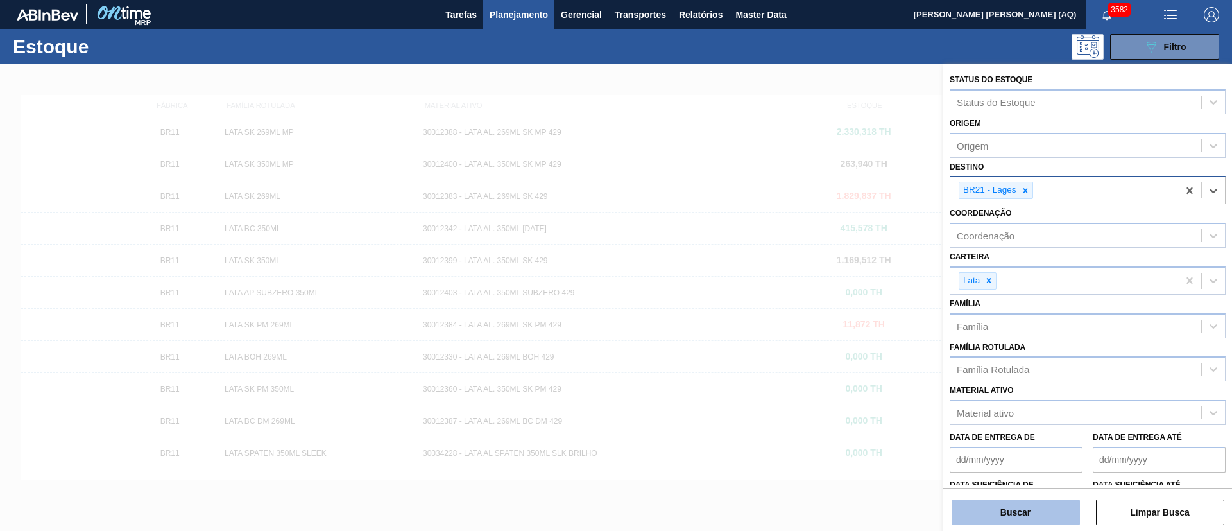
click at [1002, 508] on button "Buscar" at bounding box center [1016, 512] width 128 height 26
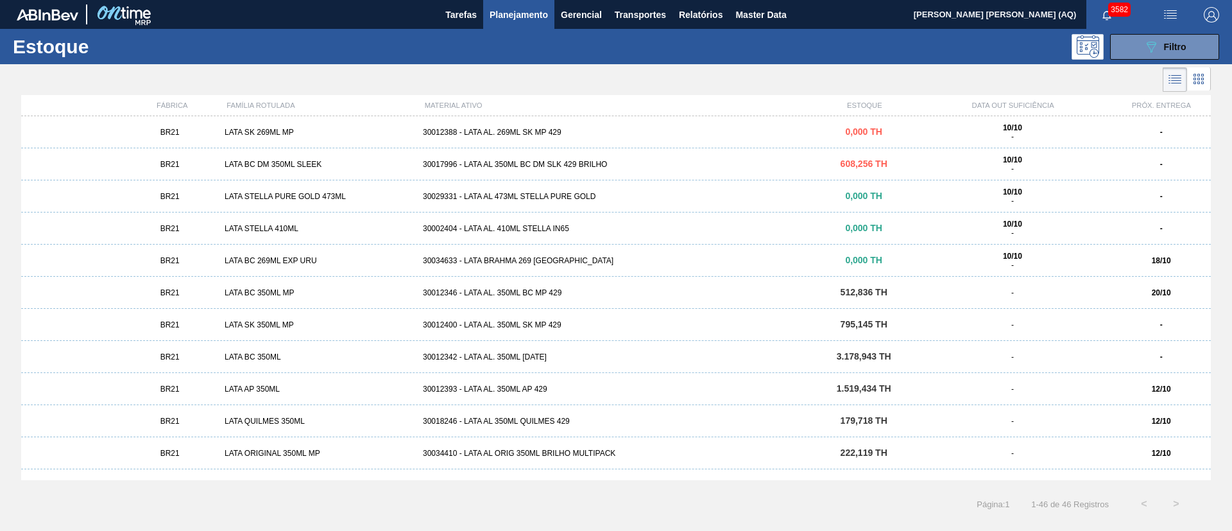
scroll to position [674, 0]
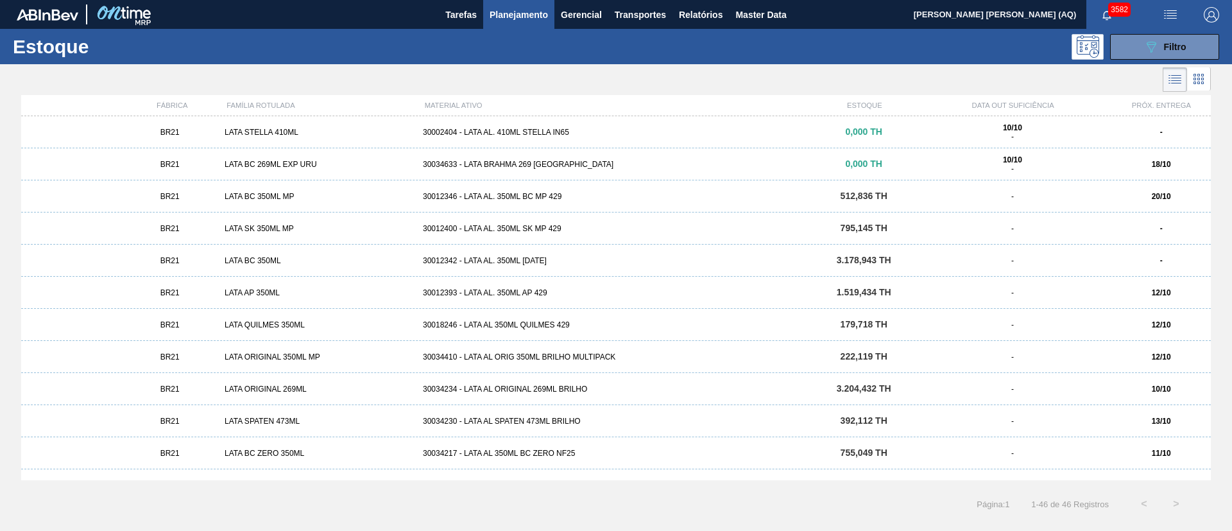
click at [304, 158] on div "BR21 LATA BC 269ML EXP URU 30034633 - LATA BRAHMA 269 URUGUAI 0,000 TH 10/10 - …" at bounding box center [616, 164] width 1190 height 32
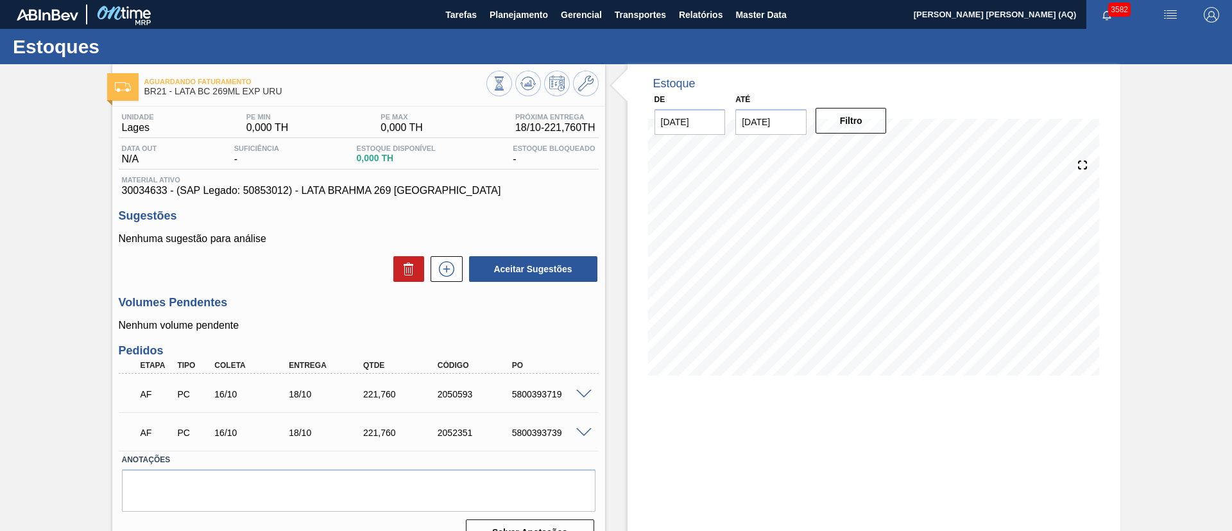
click at [1224, 301] on div "Aguardando Faturamento BR21 - LATA BC 269ML EXP URU Unidade [PERSON_NAME] MIN 0…" at bounding box center [616, 310] width 1232 height 492
